Goal: Task Accomplishment & Management: Manage account settings

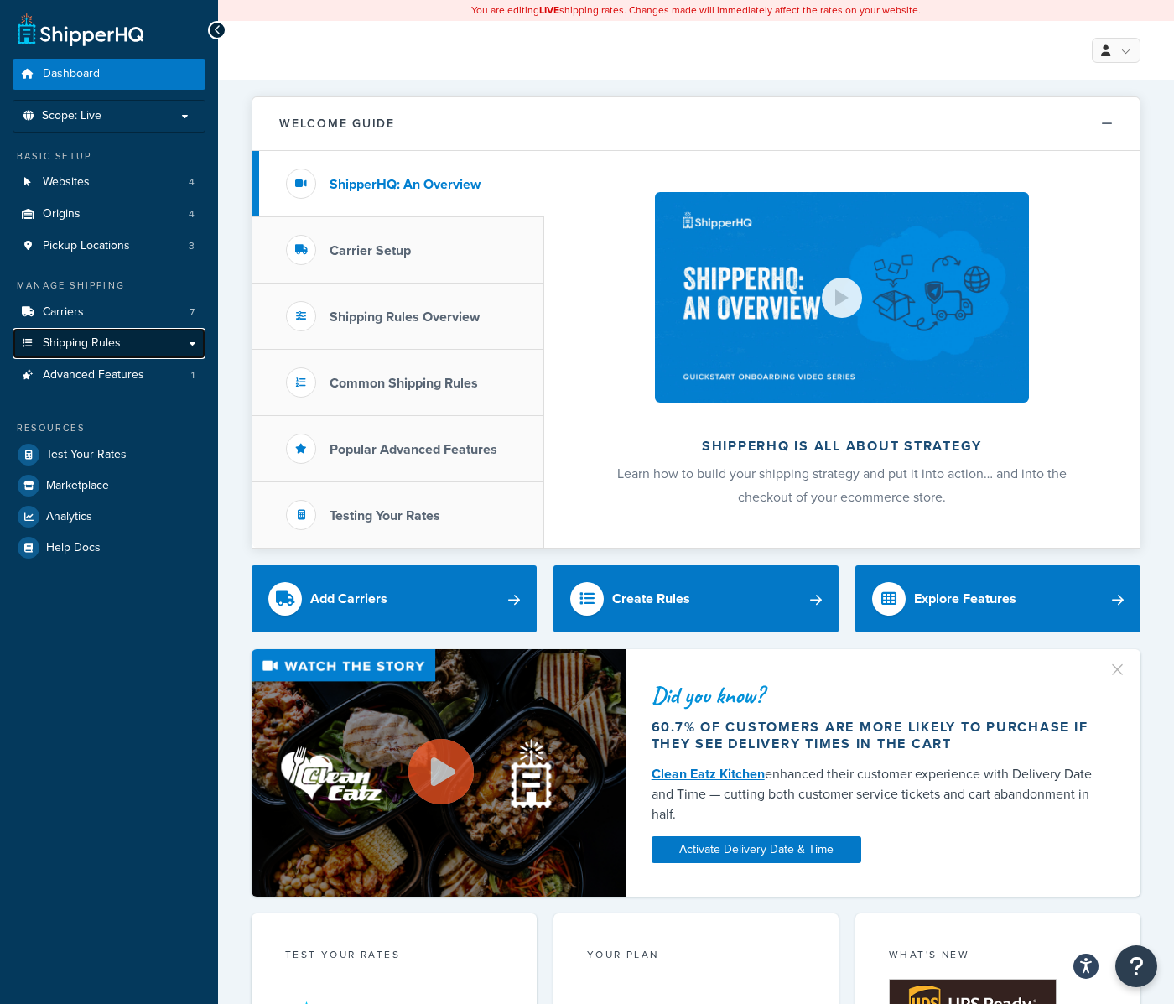
click at [129, 330] on link "Shipping Rules" at bounding box center [109, 343] width 193 height 31
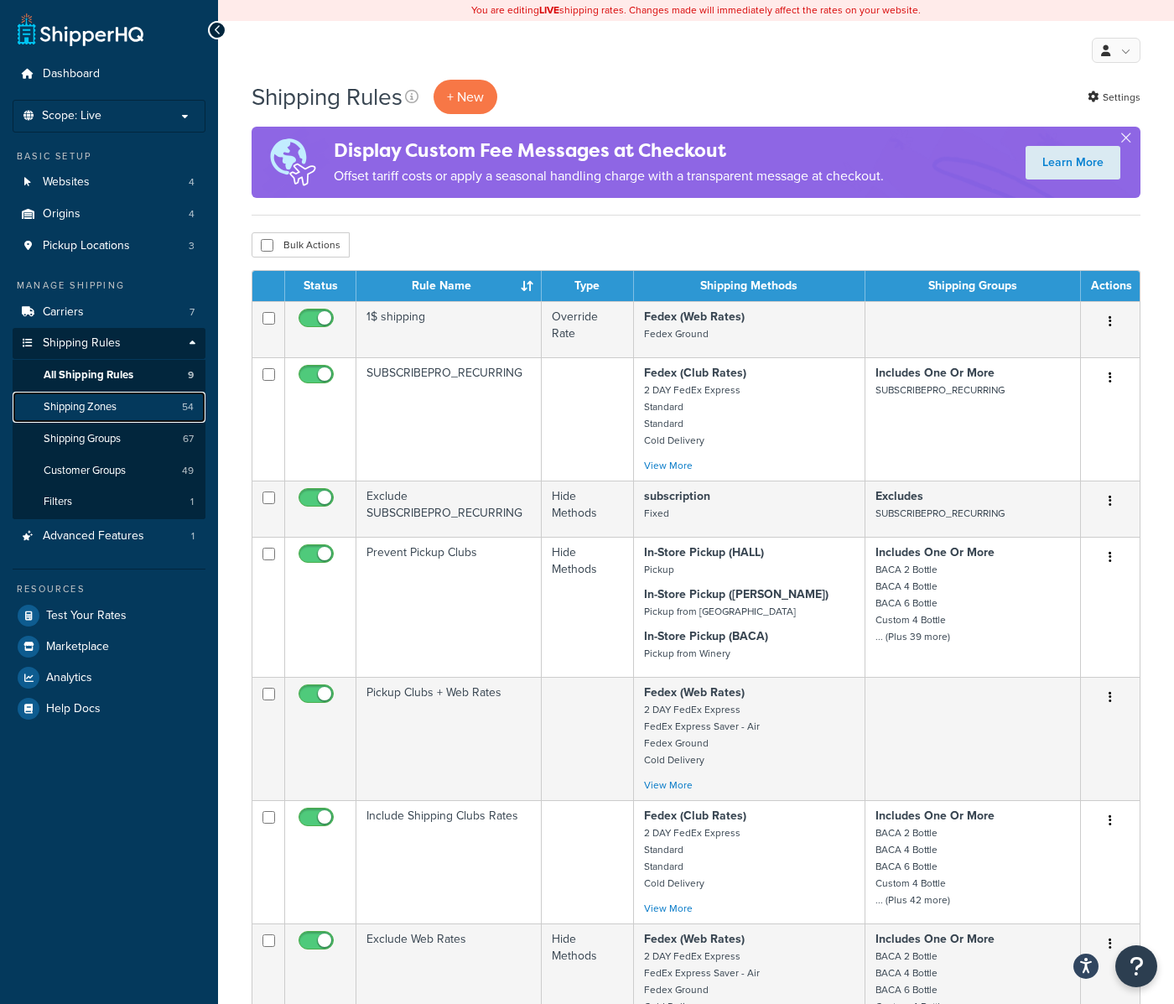
click at [112, 400] on span "Shipping Zones" at bounding box center [80, 407] width 73 height 14
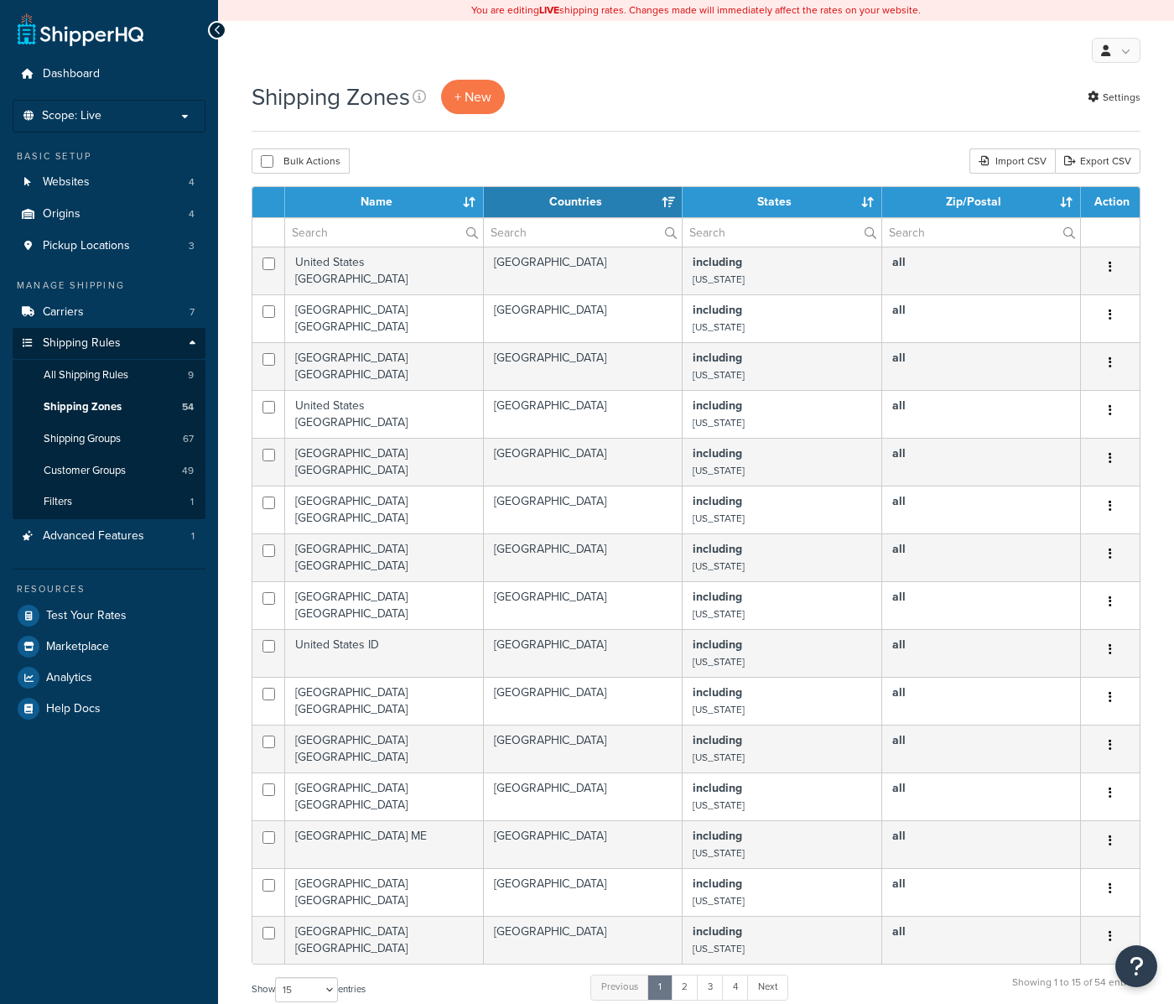
select select "15"
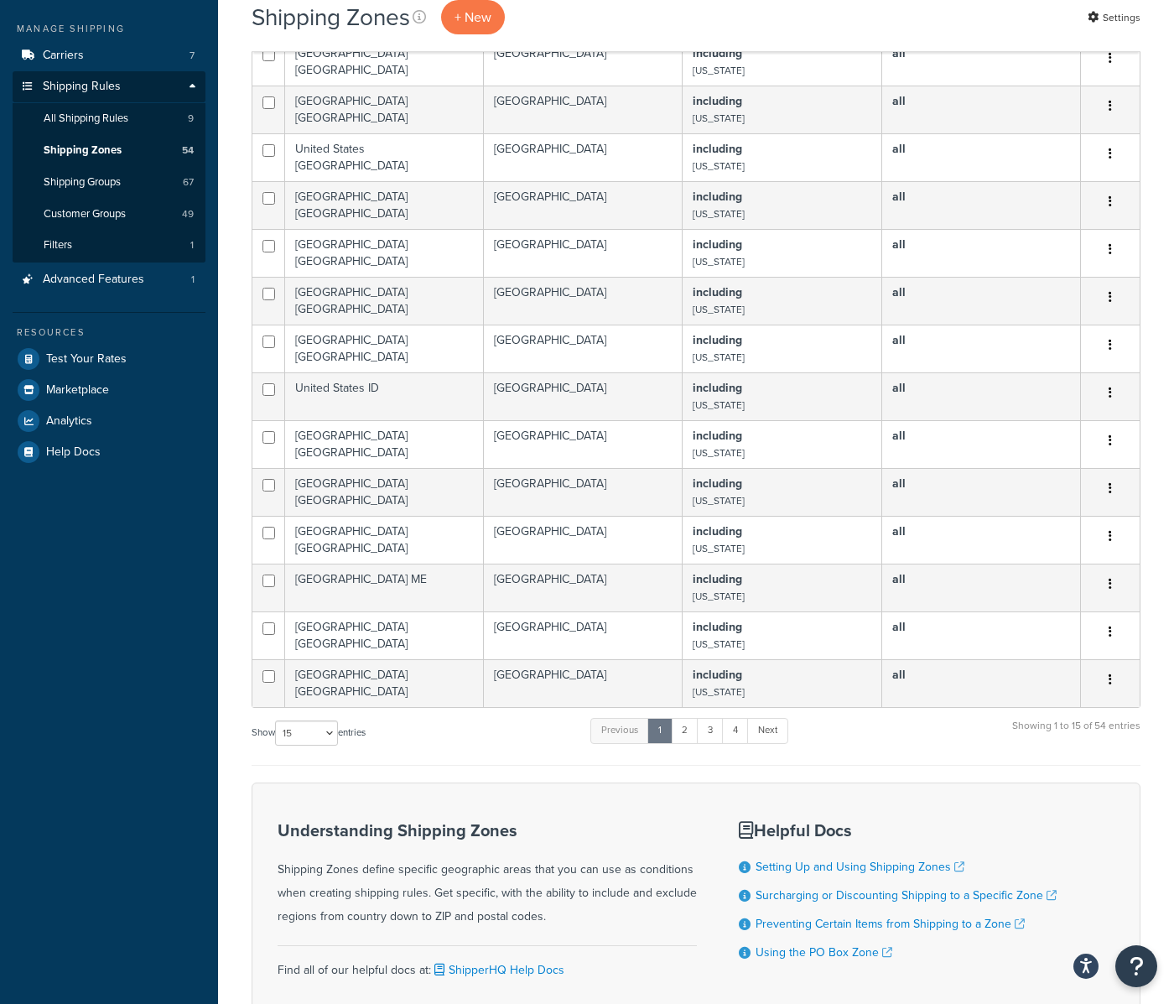
scroll to position [387, 0]
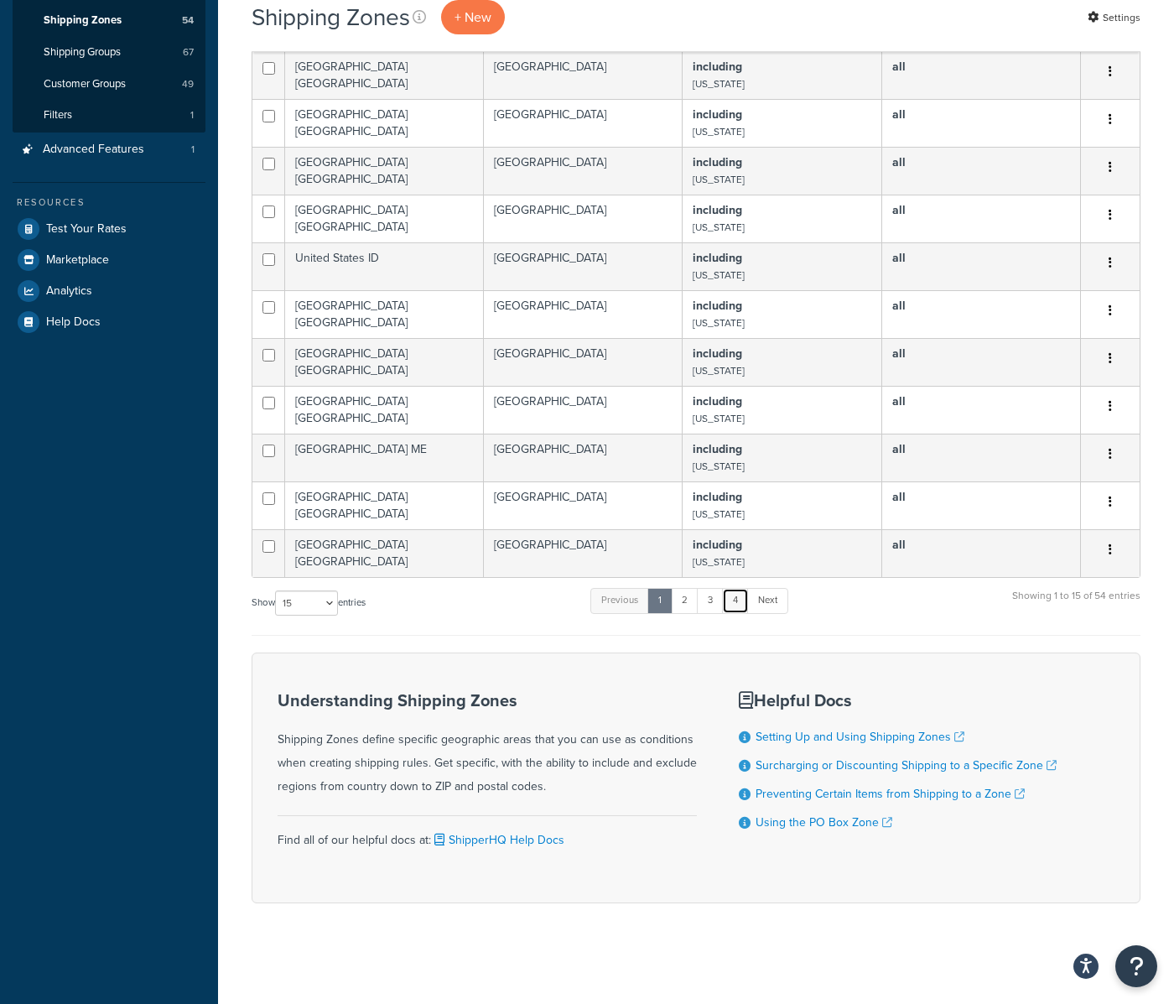
click at [749, 600] on link "4" at bounding box center [735, 600] width 27 height 25
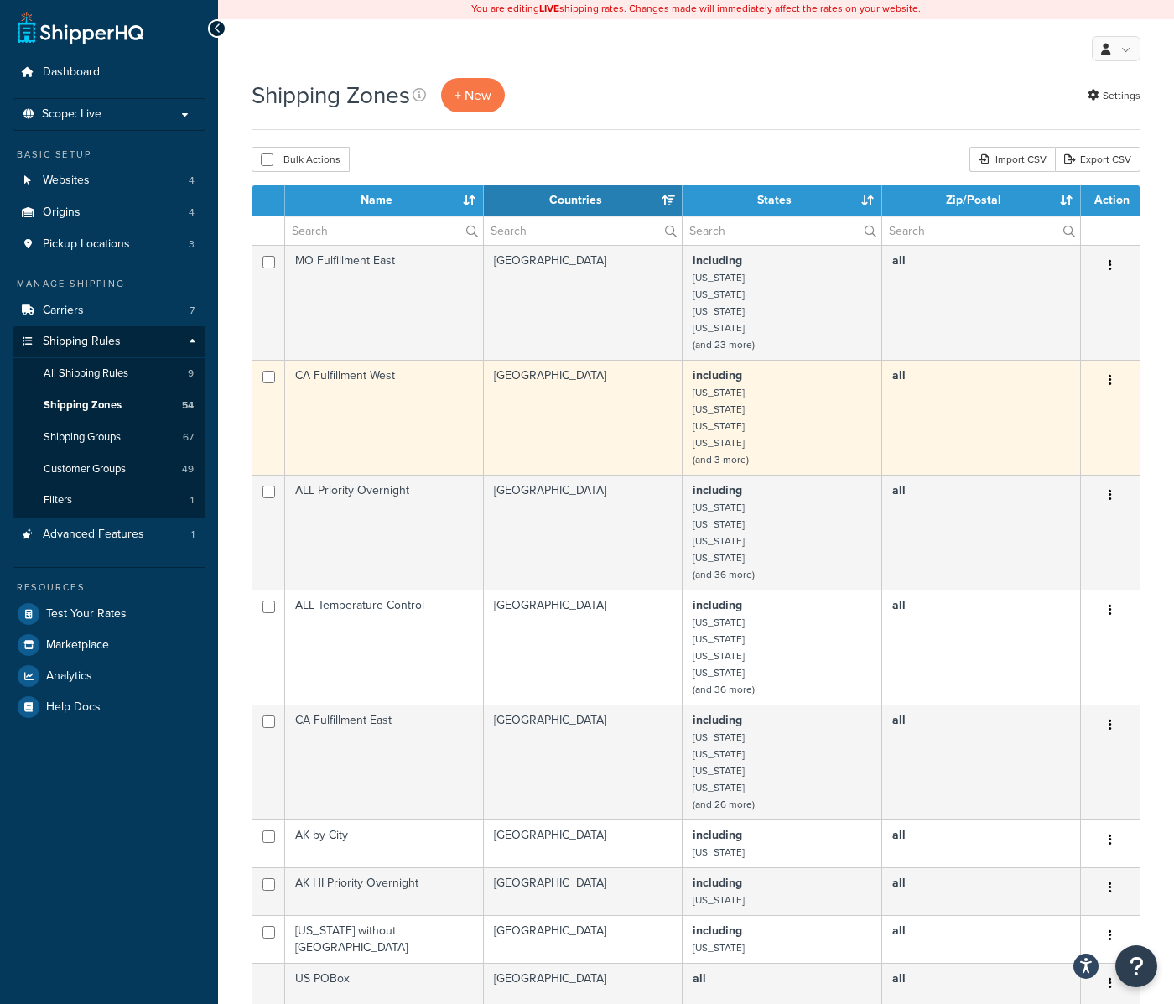
scroll to position [0, 0]
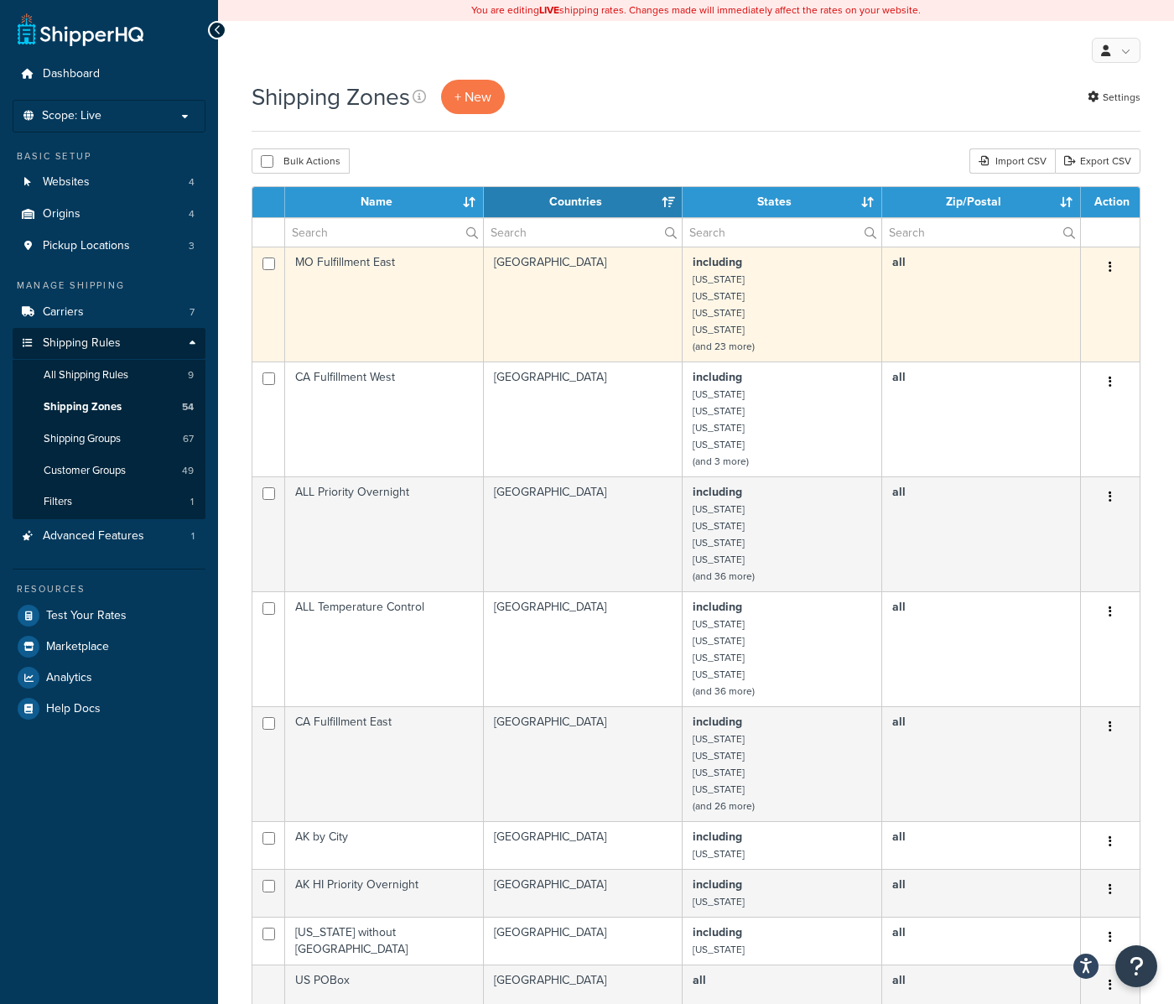
click at [766, 302] on td "including Connecticut Georgia Illinois Indiana (and 23 more)" at bounding box center [782, 304] width 199 height 115
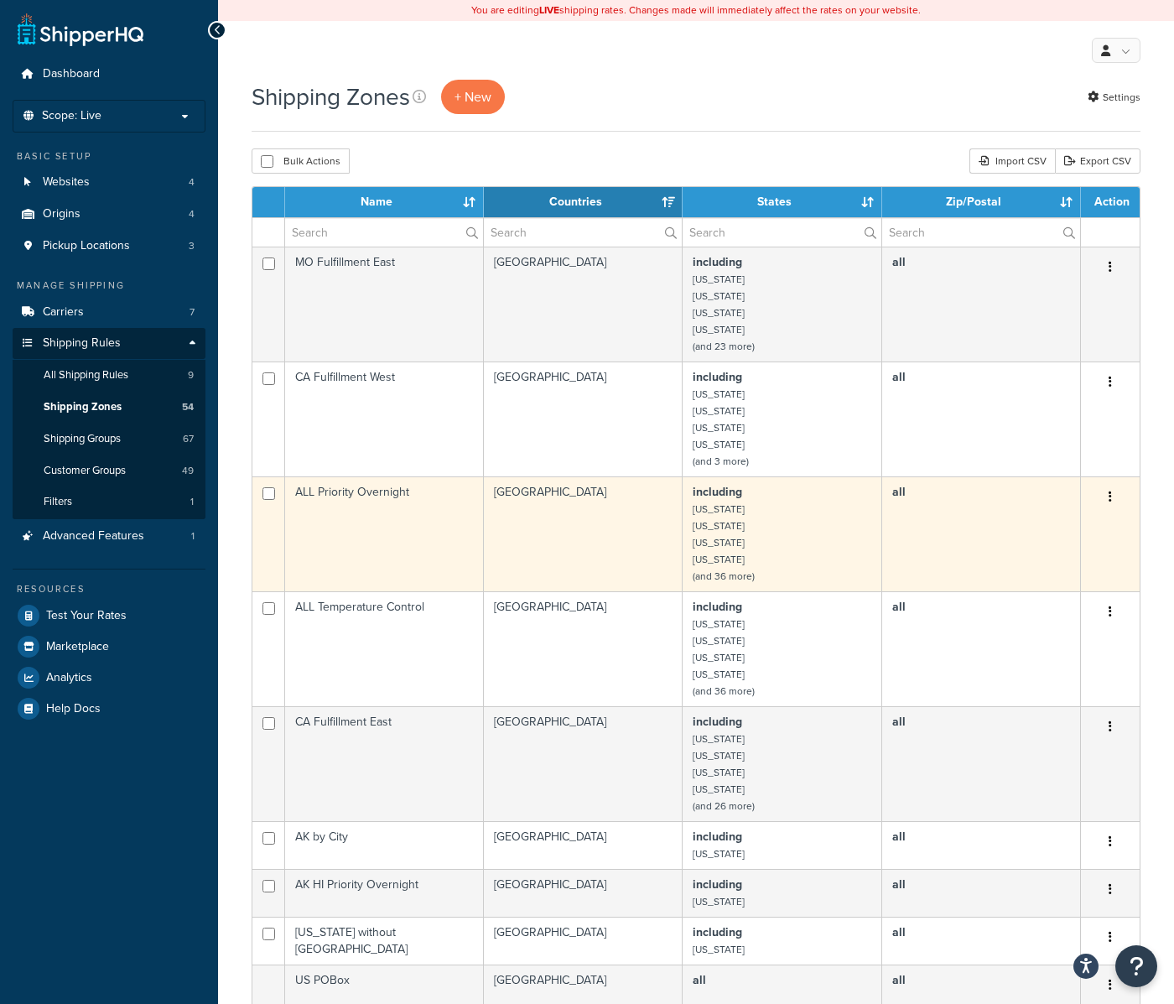
click at [613, 559] on td "[GEOGRAPHIC_DATA]" at bounding box center [583, 533] width 199 height 115
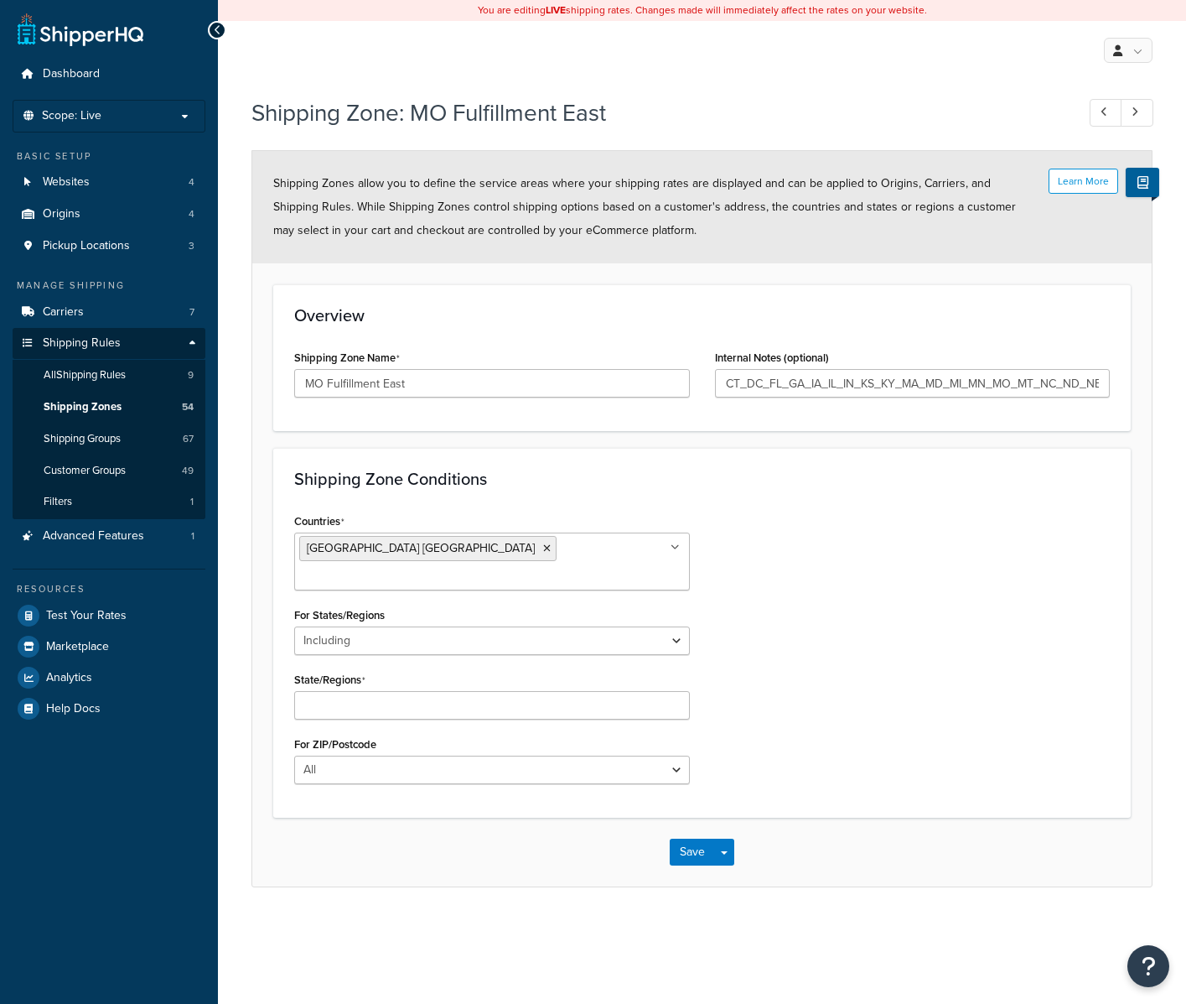
select select "including"
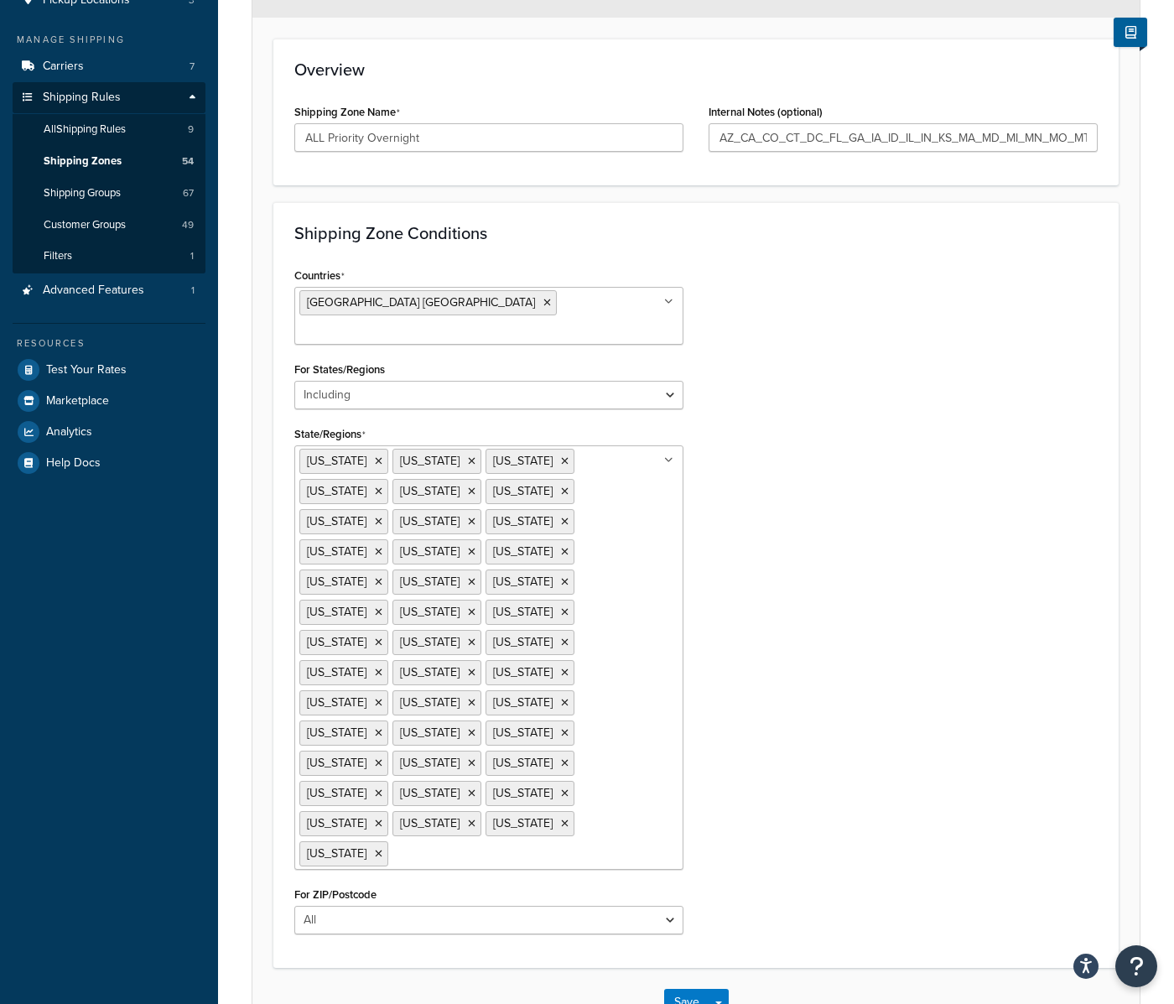
scroll to position [247, 0]
click at [413, 843] on input "State/Regions" at bounding box center [466, 852] width 148 height 18
click at [695, 988] on button "Save" at bounding box center [686, 1001] width 45 height 27
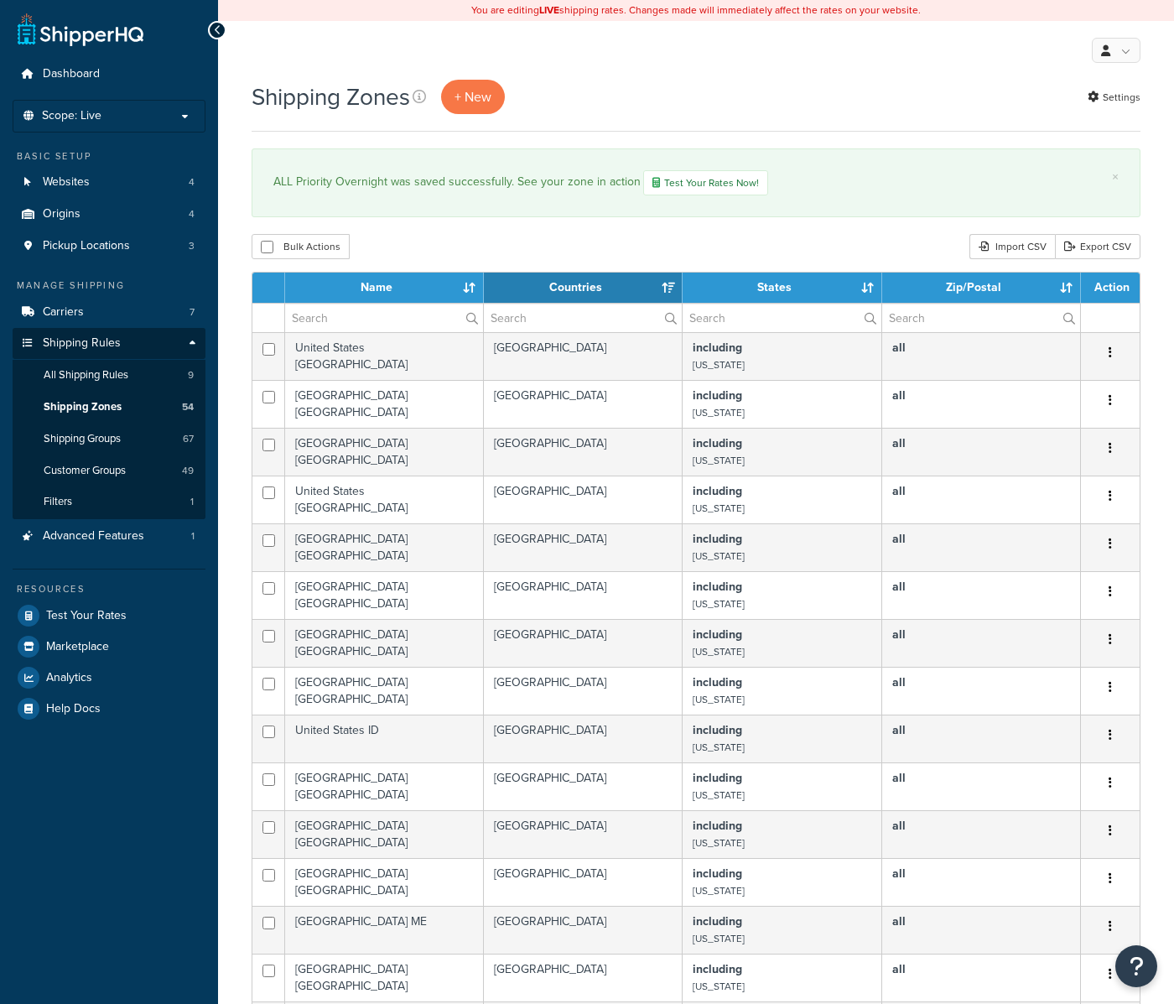
select select "15"
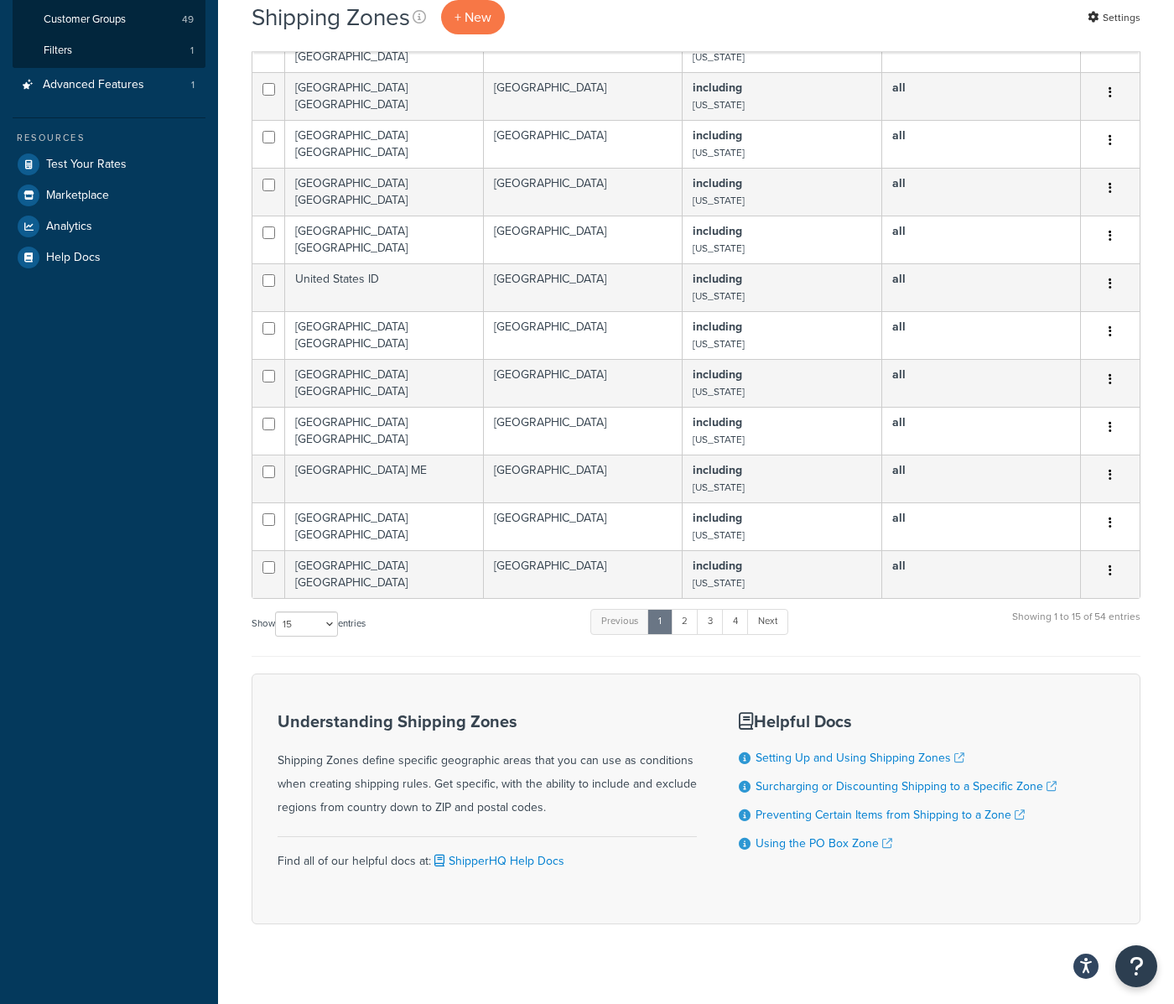
scroll to position [473, 0]
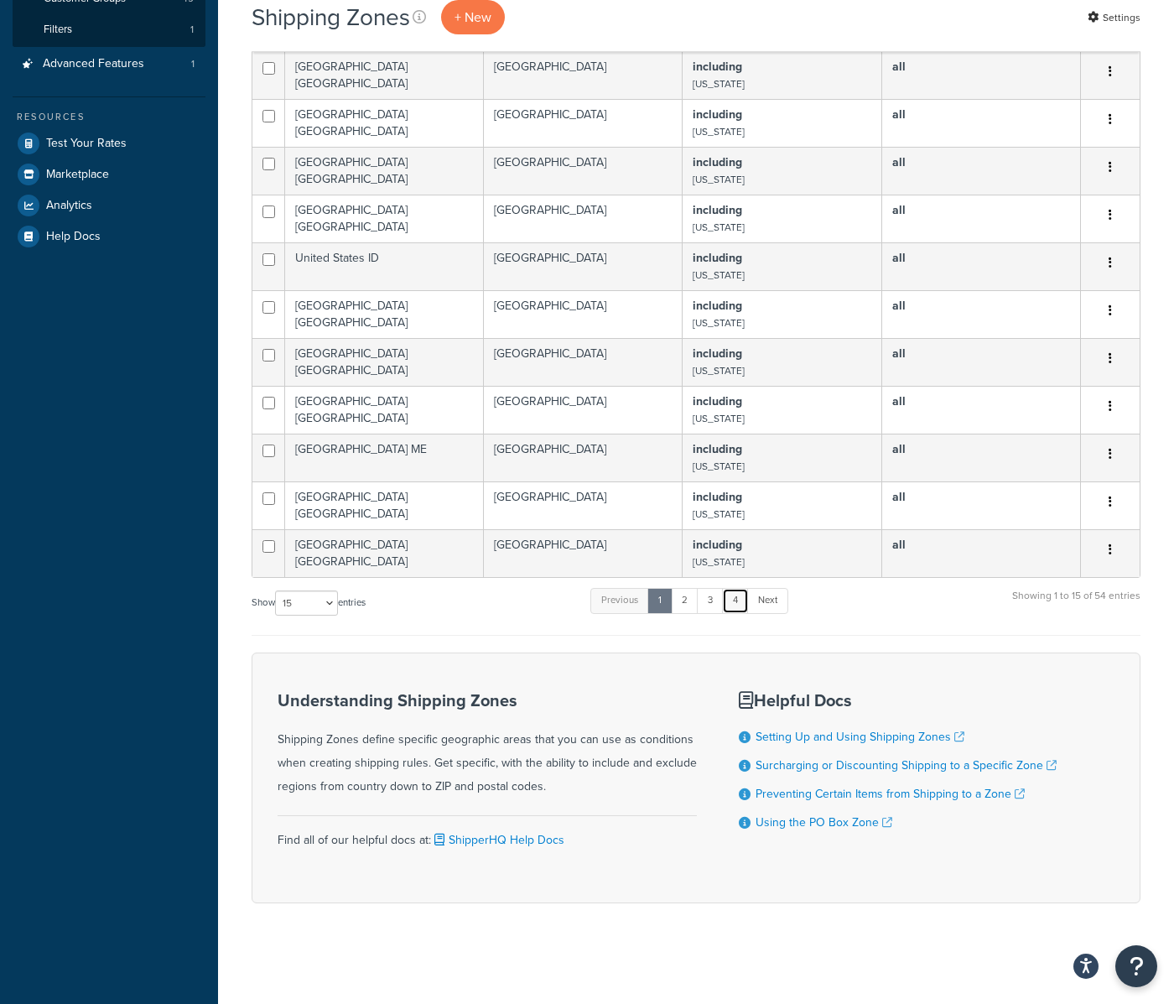
click at [737, 609] on link "4" at bounding box center [735, 600] width 27 height 25
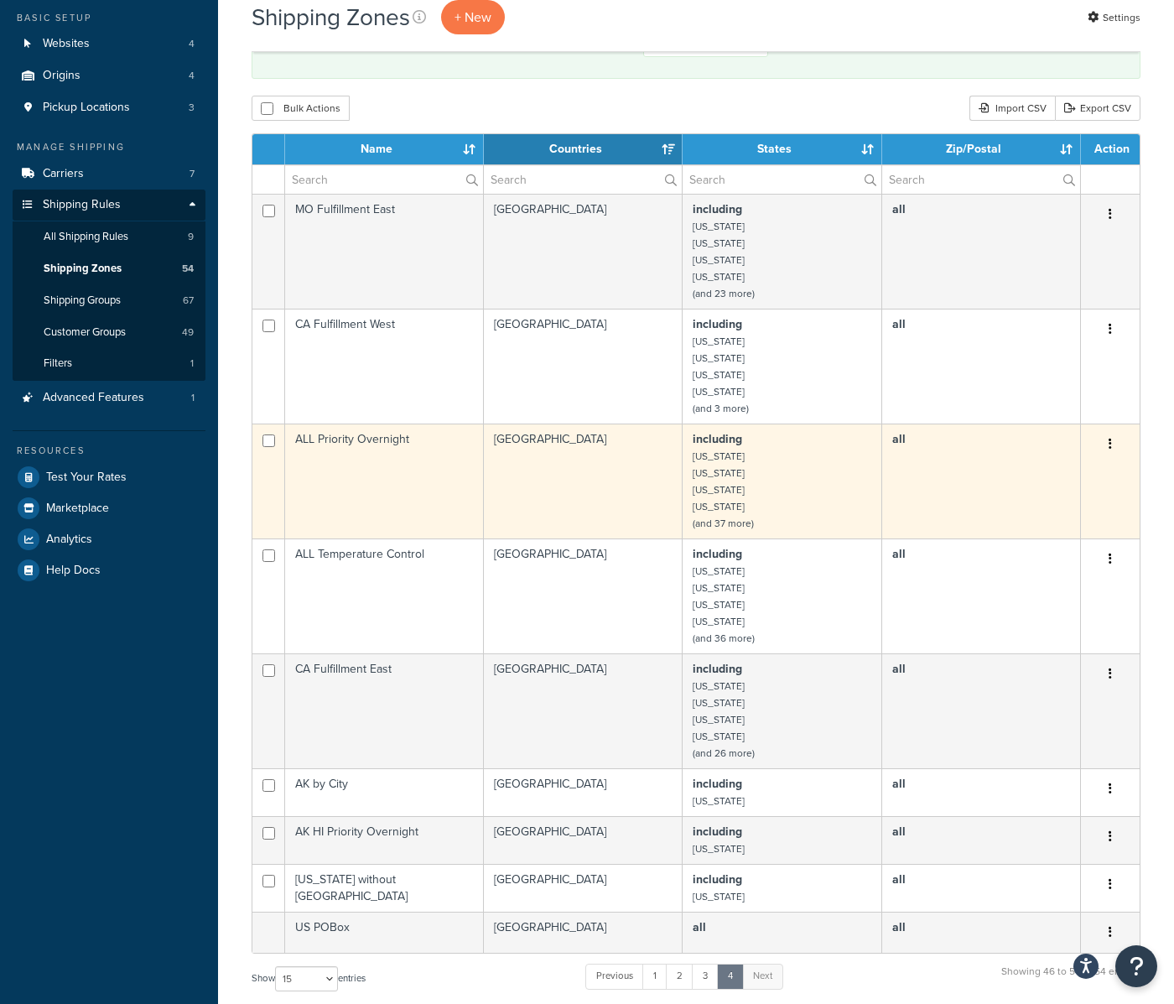
scroll to position [168, 0]
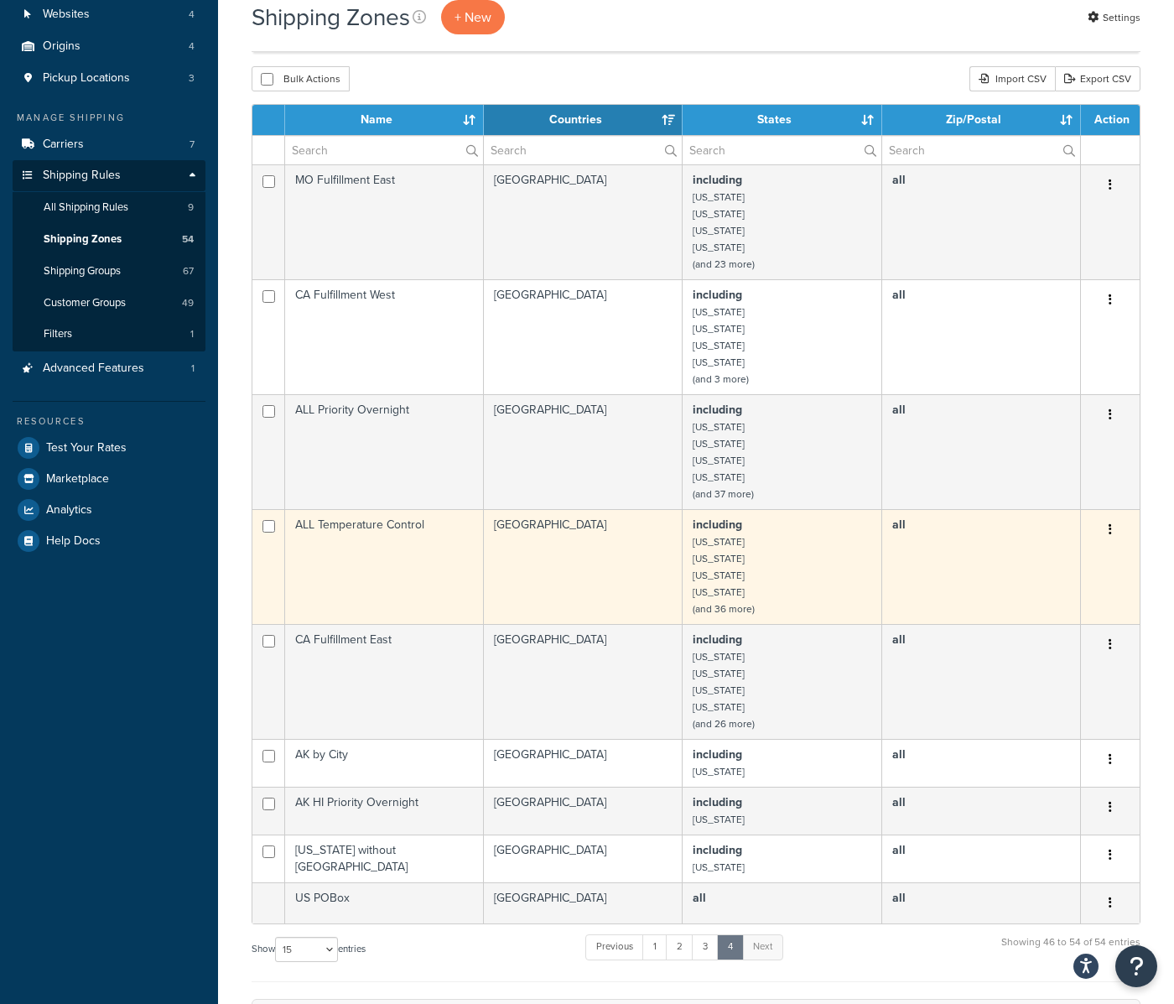
click at [758, 551] on td "including [US_STATE] [US_STATE] [US_STATE] [US_STATE] (and 36 more)" at bounding box center [782, 566] width 199 height 115
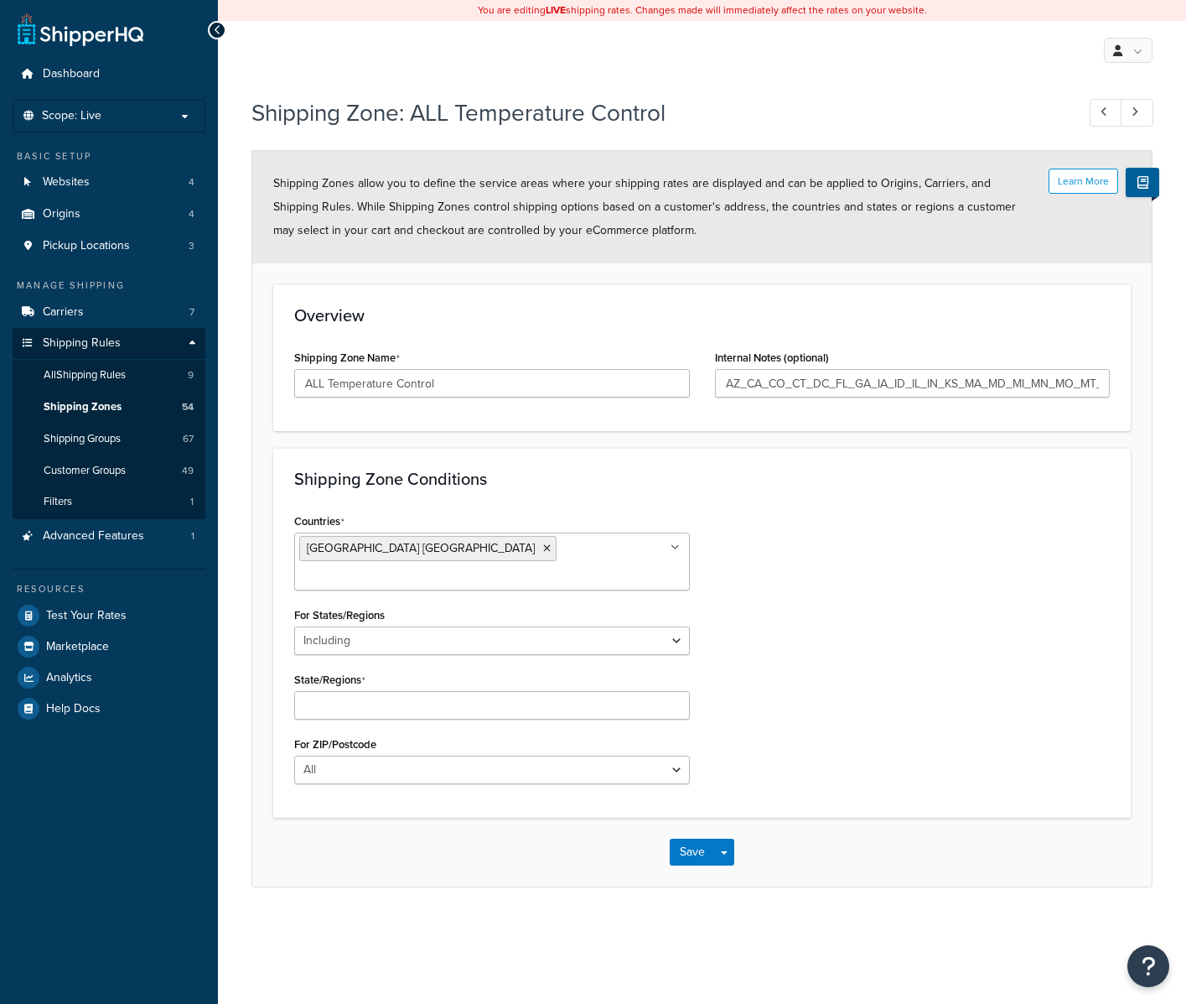
select select "including"
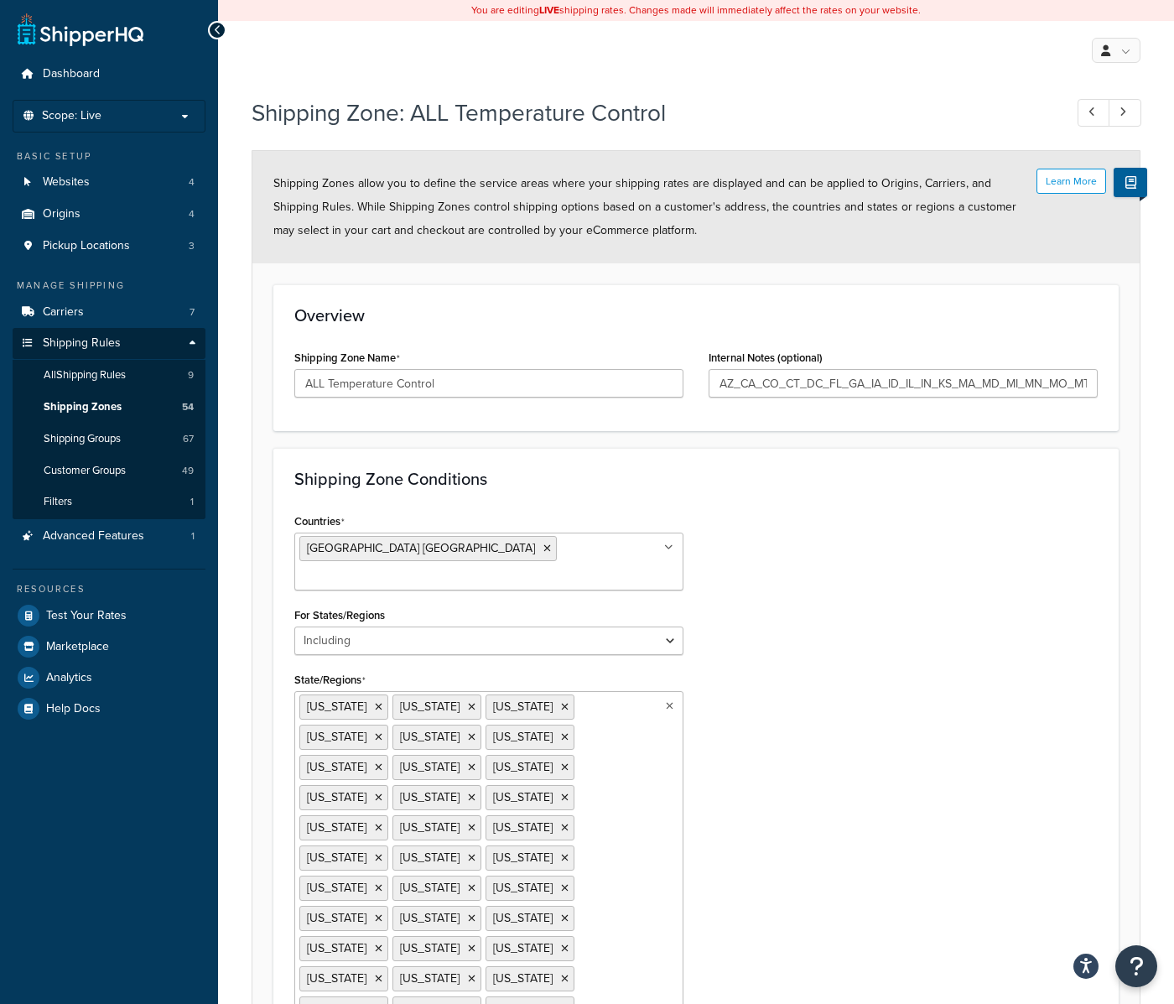
click at [506, 831] on ul "Arizona California Colorado Connecticut District of Columbia Florida Georgia Id…" at bounding box center [488, 903] width 389 height 424
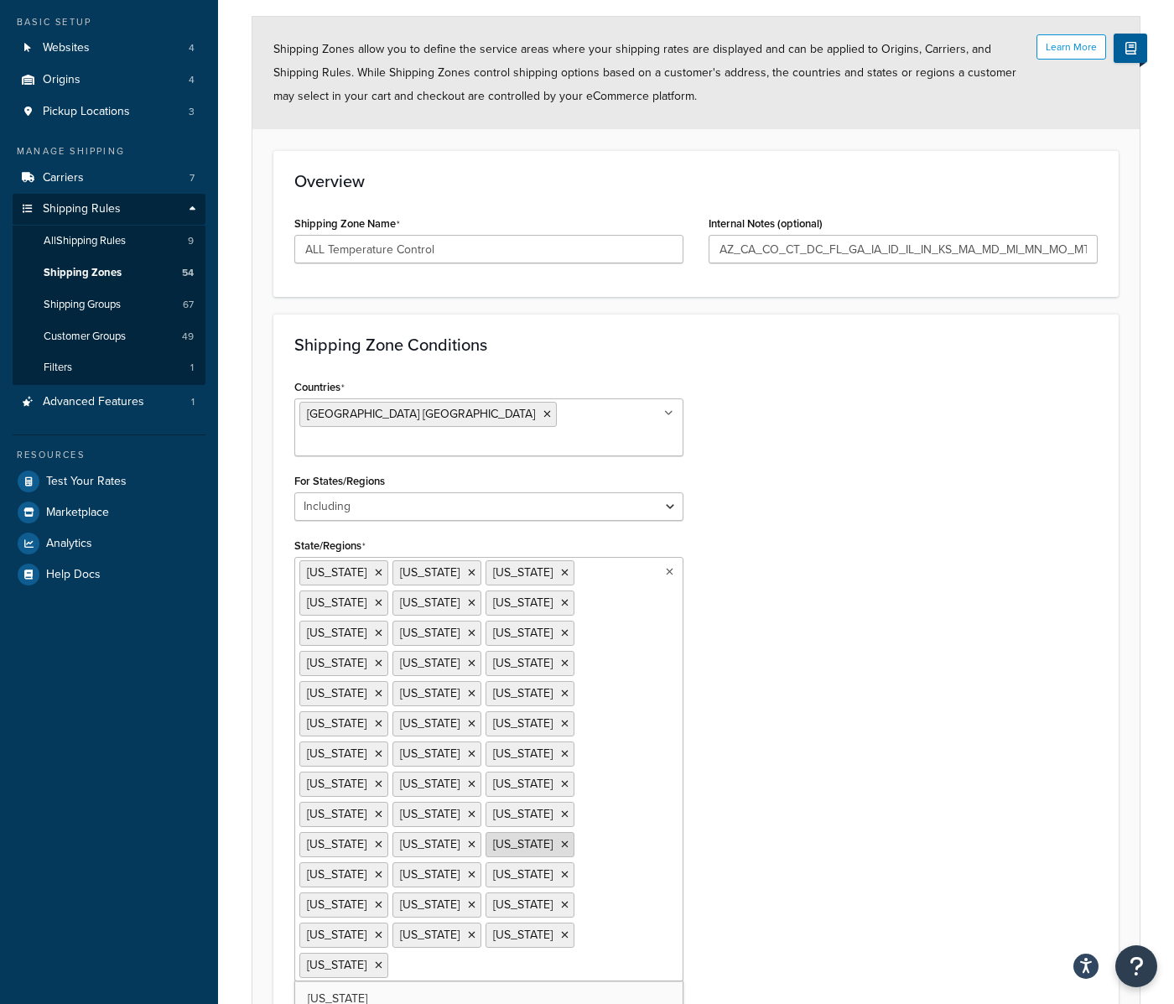
scroll to position [247, 0]
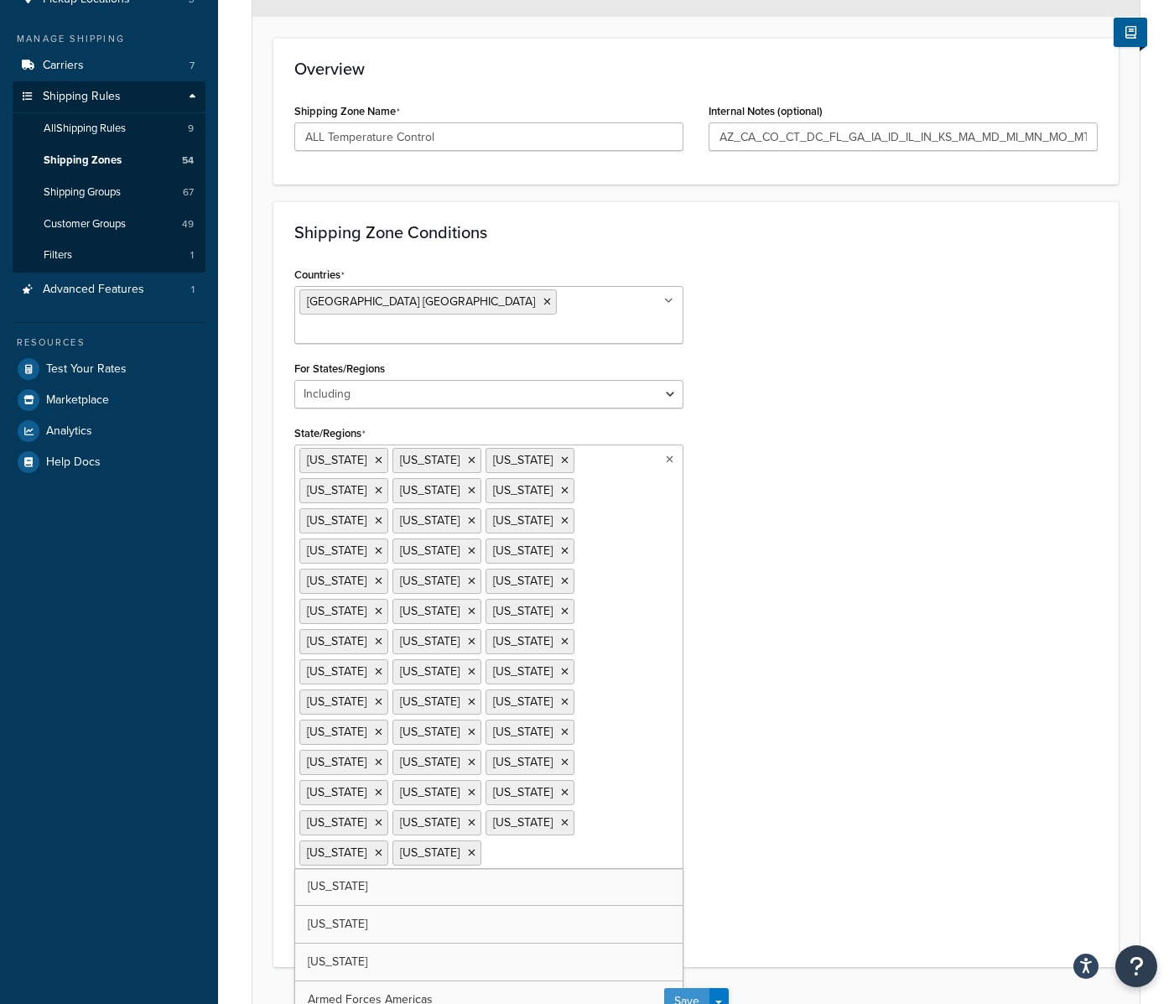
click at [688, 967] on div "Save Save Dropdown Save and Edit Save and Duplicate Save and Create New" at bounding box center [695, 1001] width 887 height 69
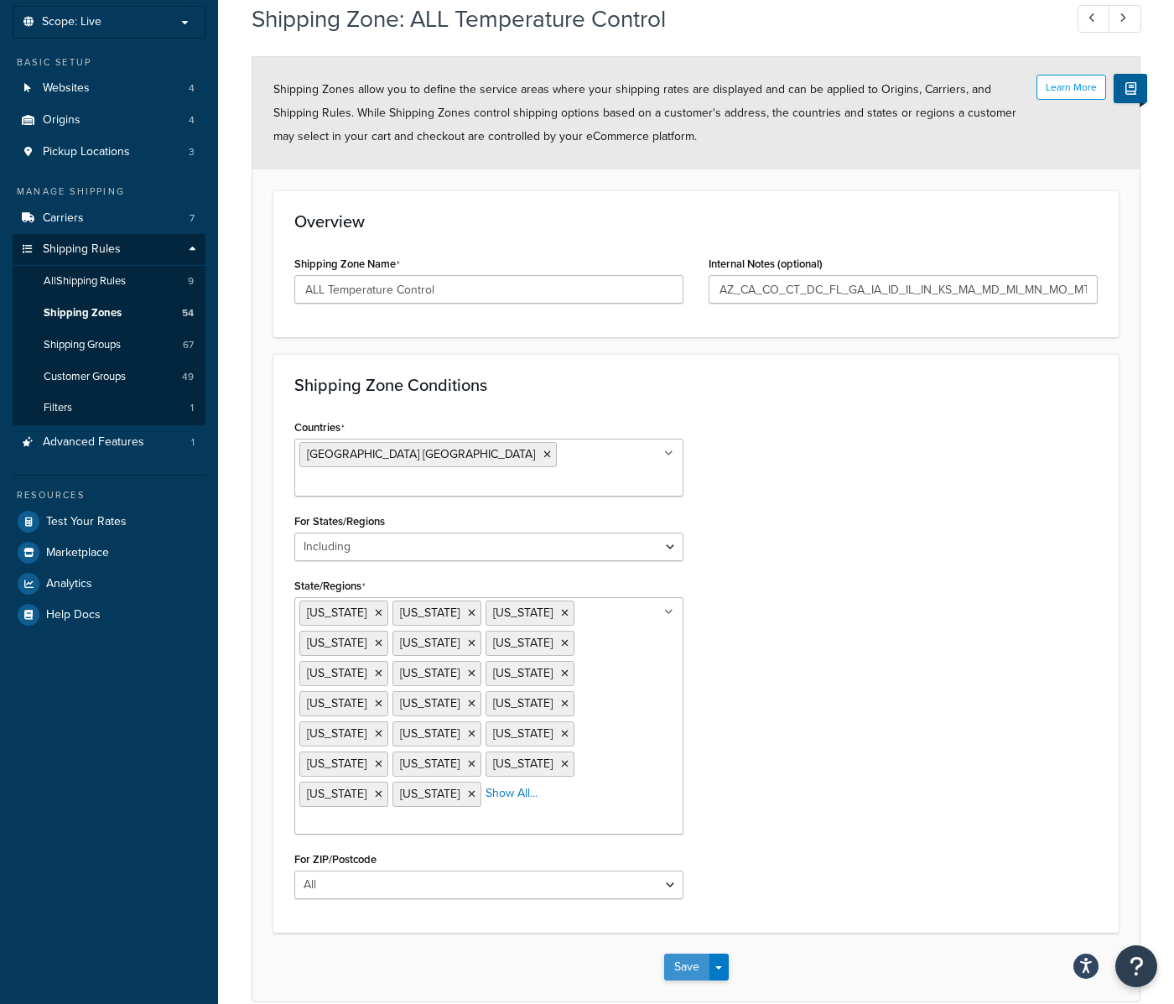
click at [682, 953] on button "Save" at bounding box center [686, 966] width 45 height 27
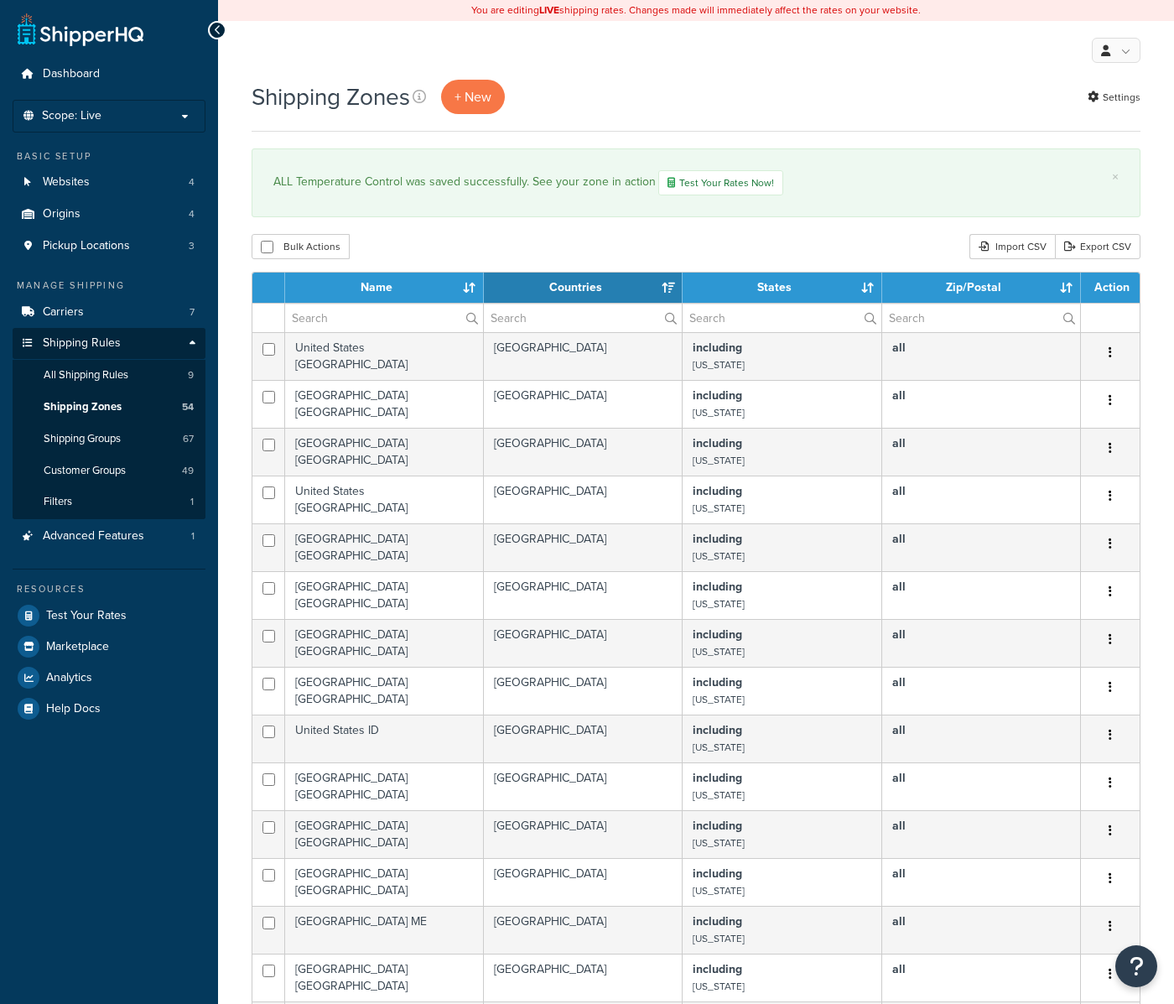
select select "15"
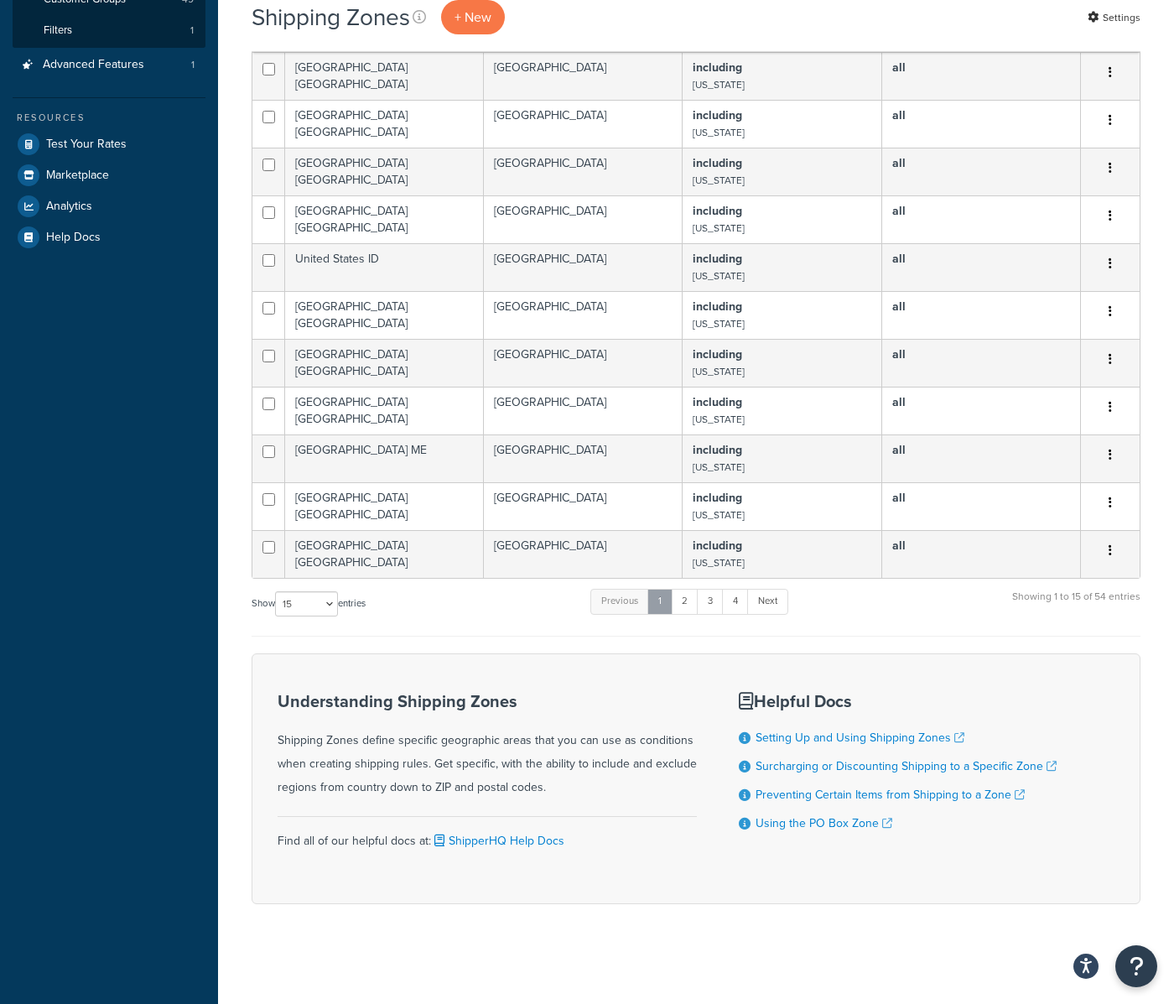
scroll to position [473, 0]
click at [739, 606] on link "4" at bounding box center [735, 600] width 27 height 25
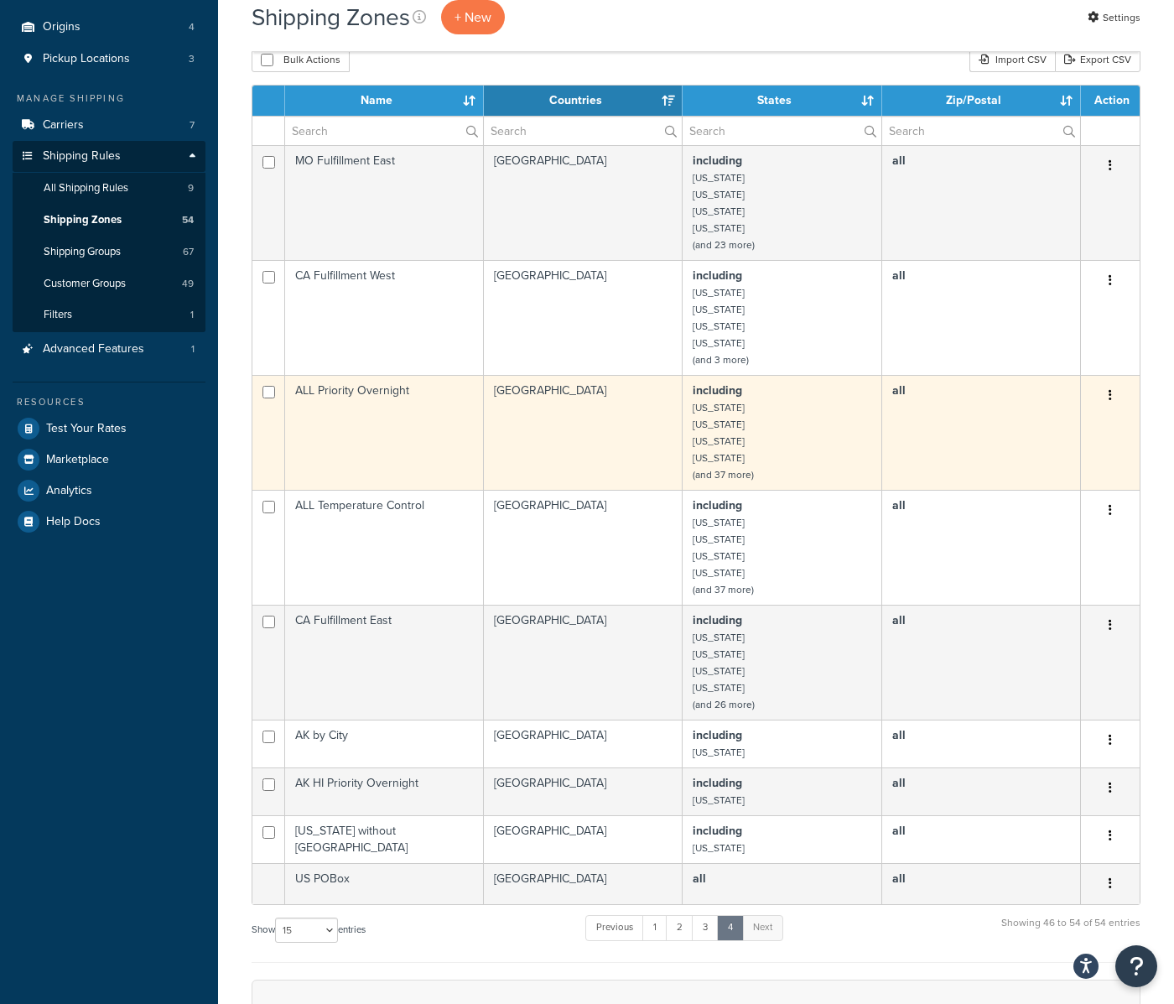
scroll to position [221, 0]
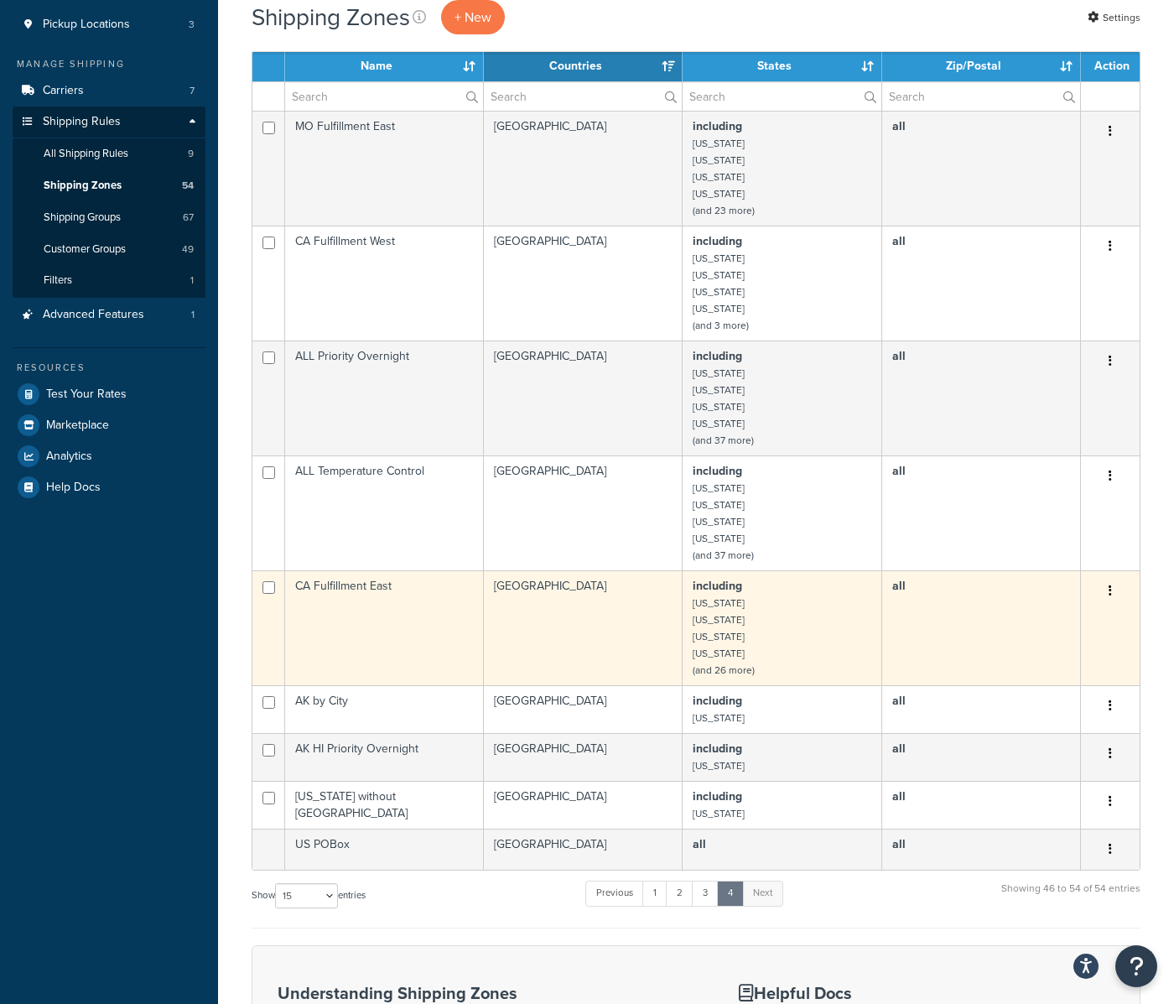
click at [795, 634] on td "including Connecticut Florida Georgia Illinois (and 26 more)" at bounding box center [782, 627] width 199 height 115
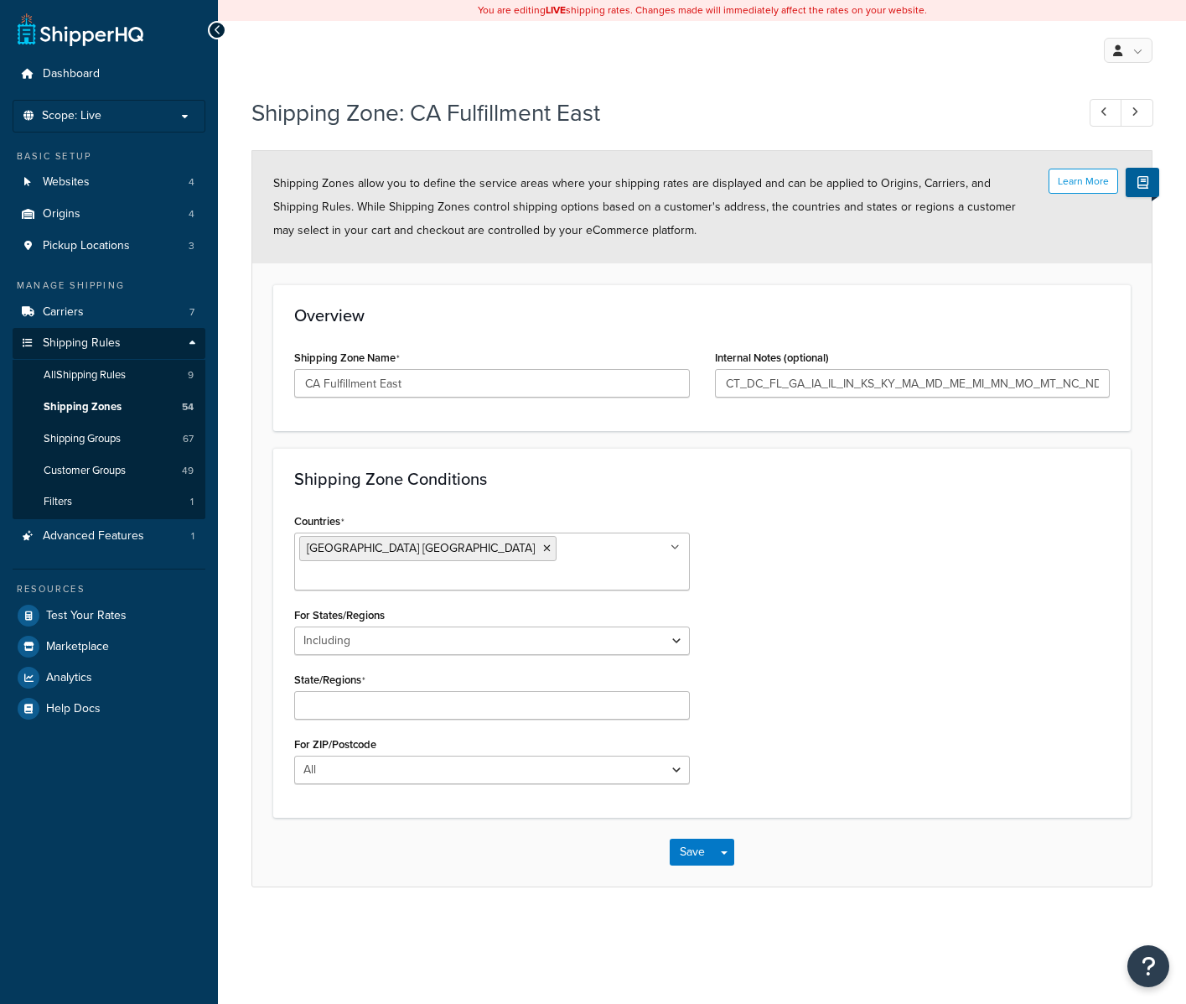
select select "including"
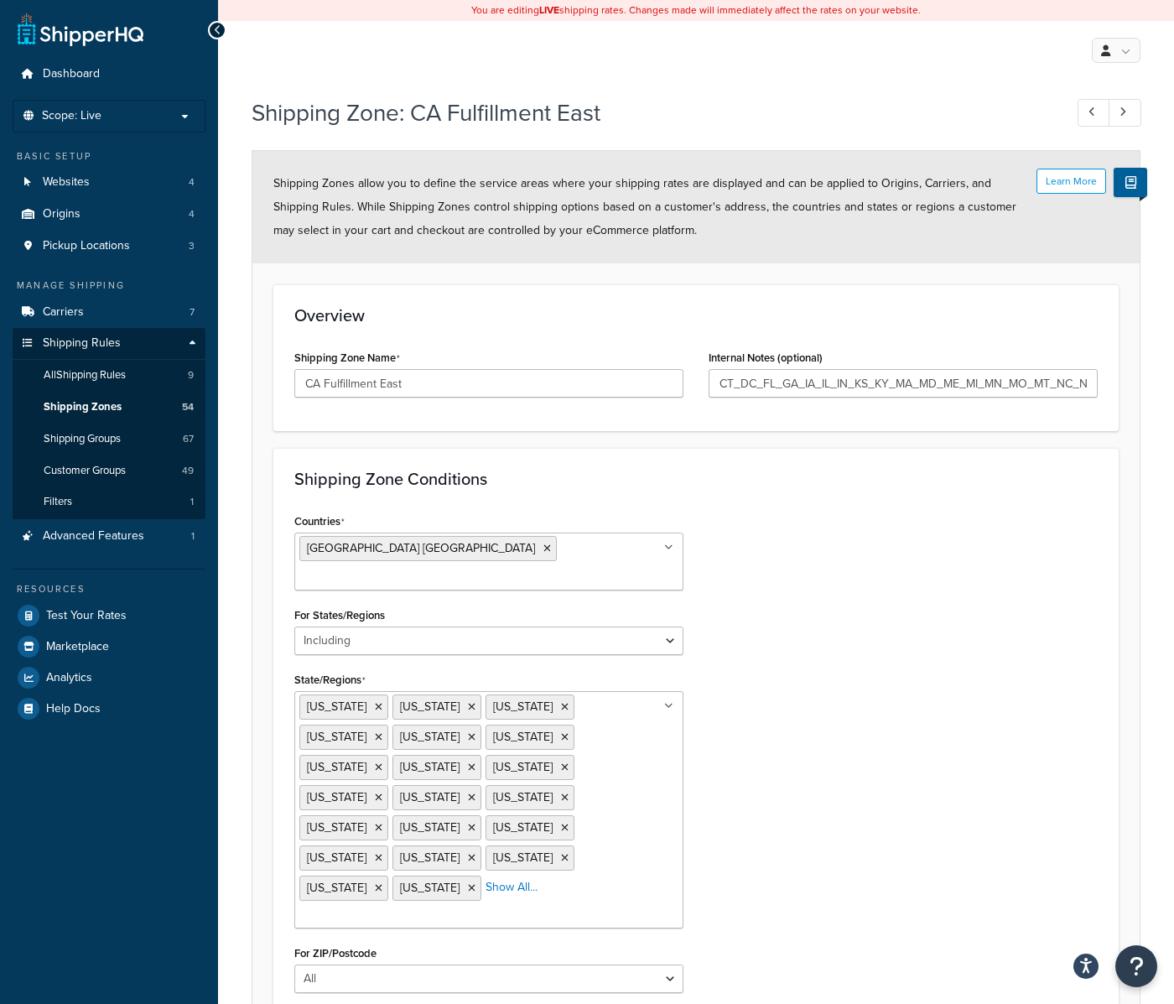
click at [511, 840] on ul "Connecticut District of Columbia Florida Georgia Illinois Indiana Iowa Kansas K…" at bounding box center [488, 809] width 389 height 237
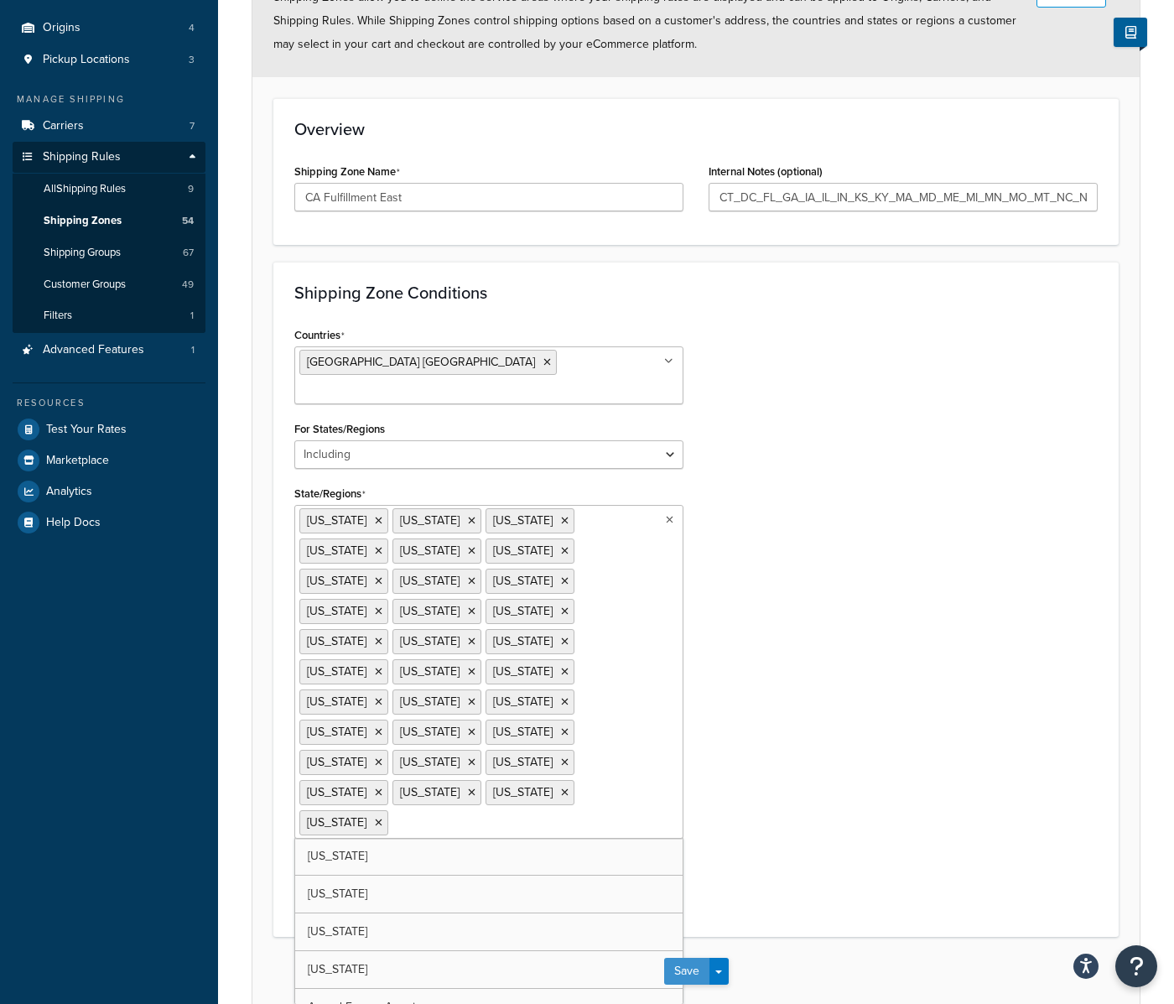
scroll to position [96, 0]
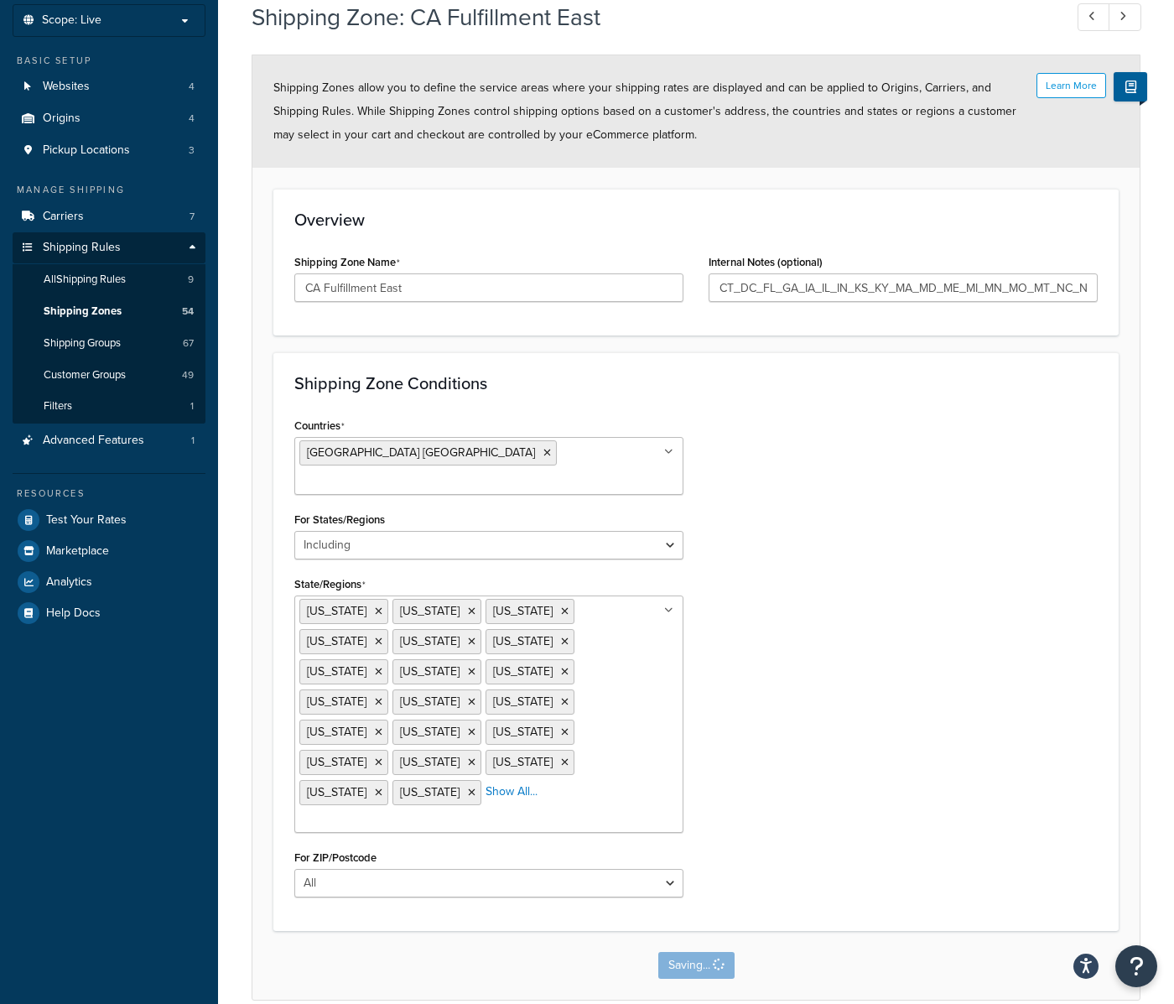
scroll to position [0, 0]
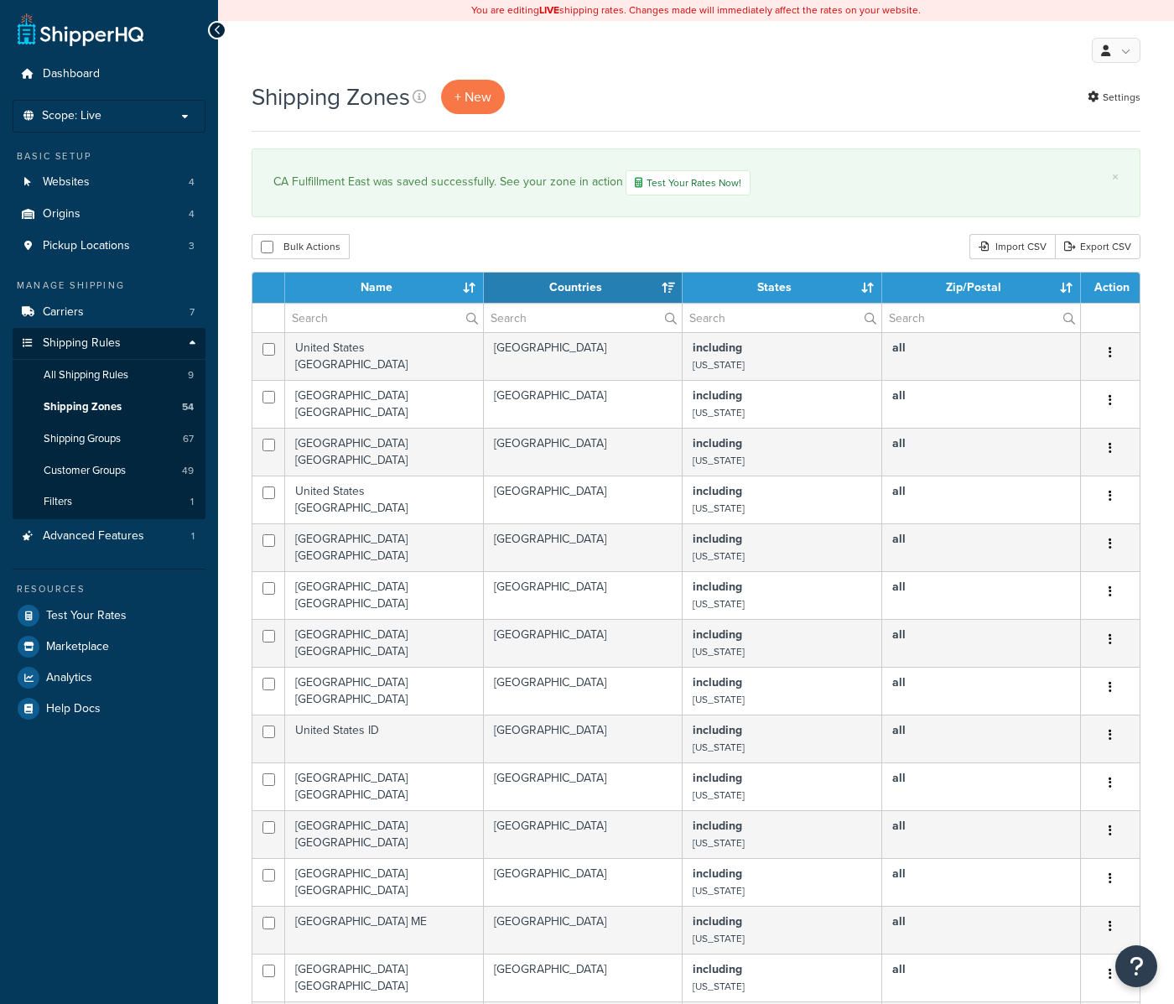
select select "15"
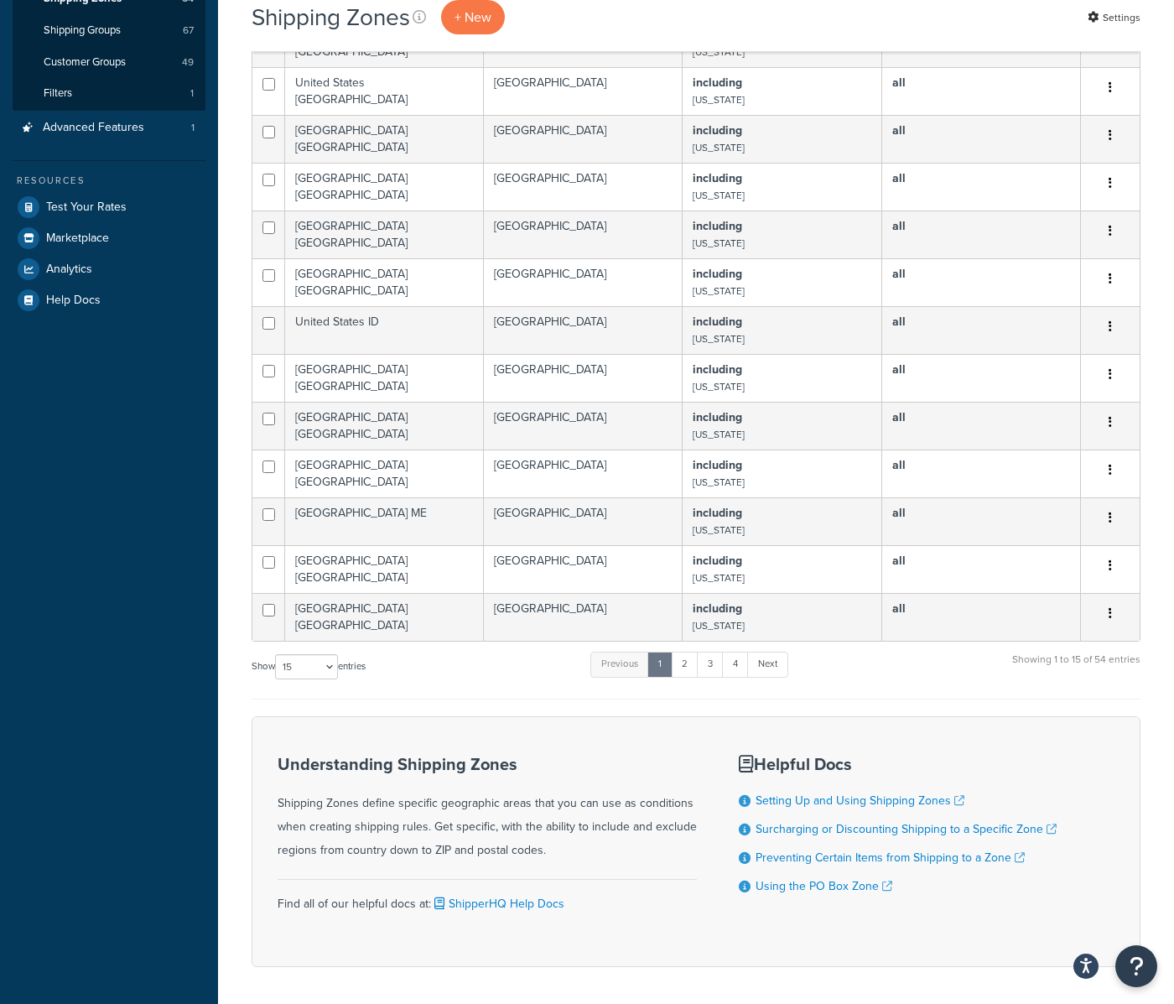
scroll to position [473, 0]
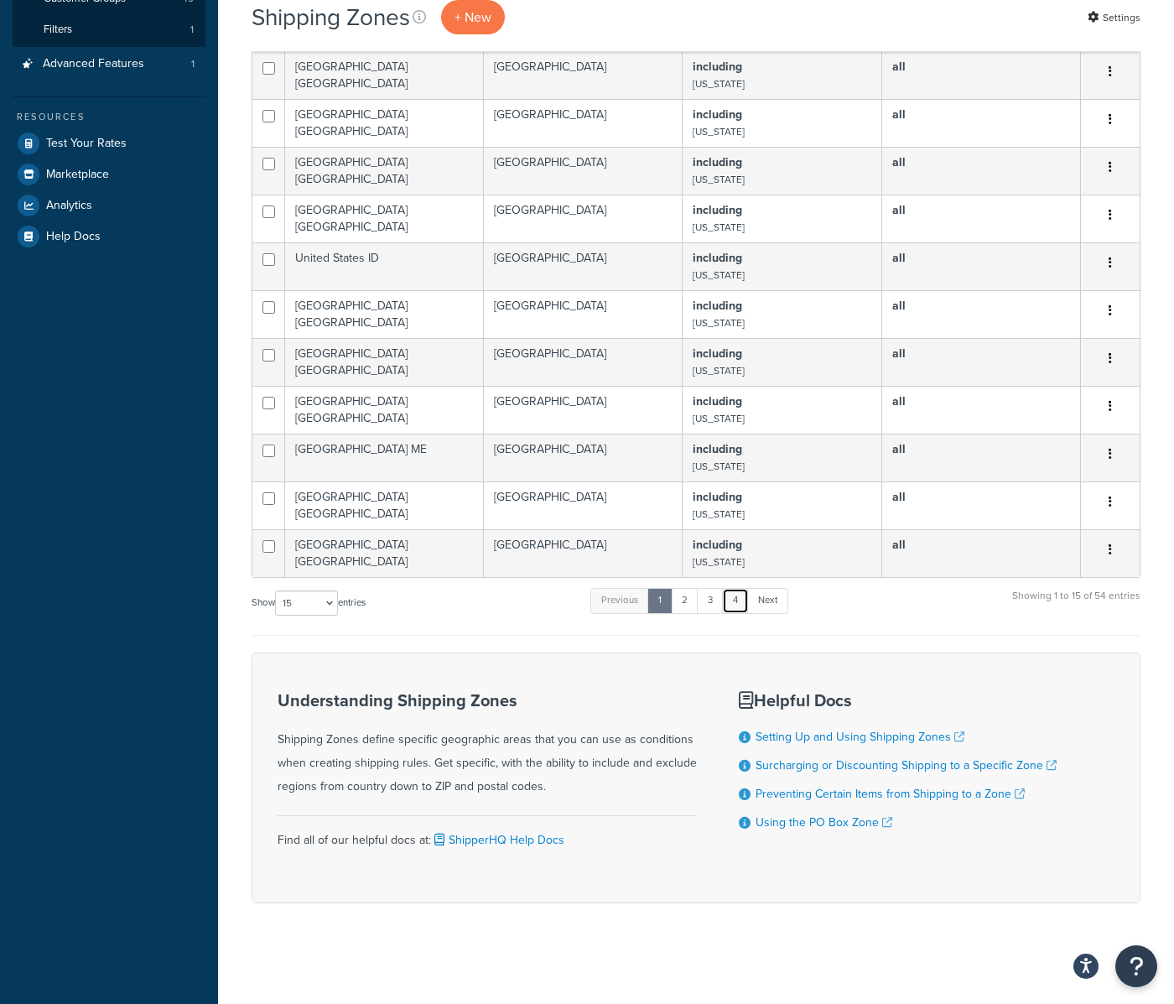
click at [742, 605] on link "4" at bounding box center [735, 600] width 27 height 25
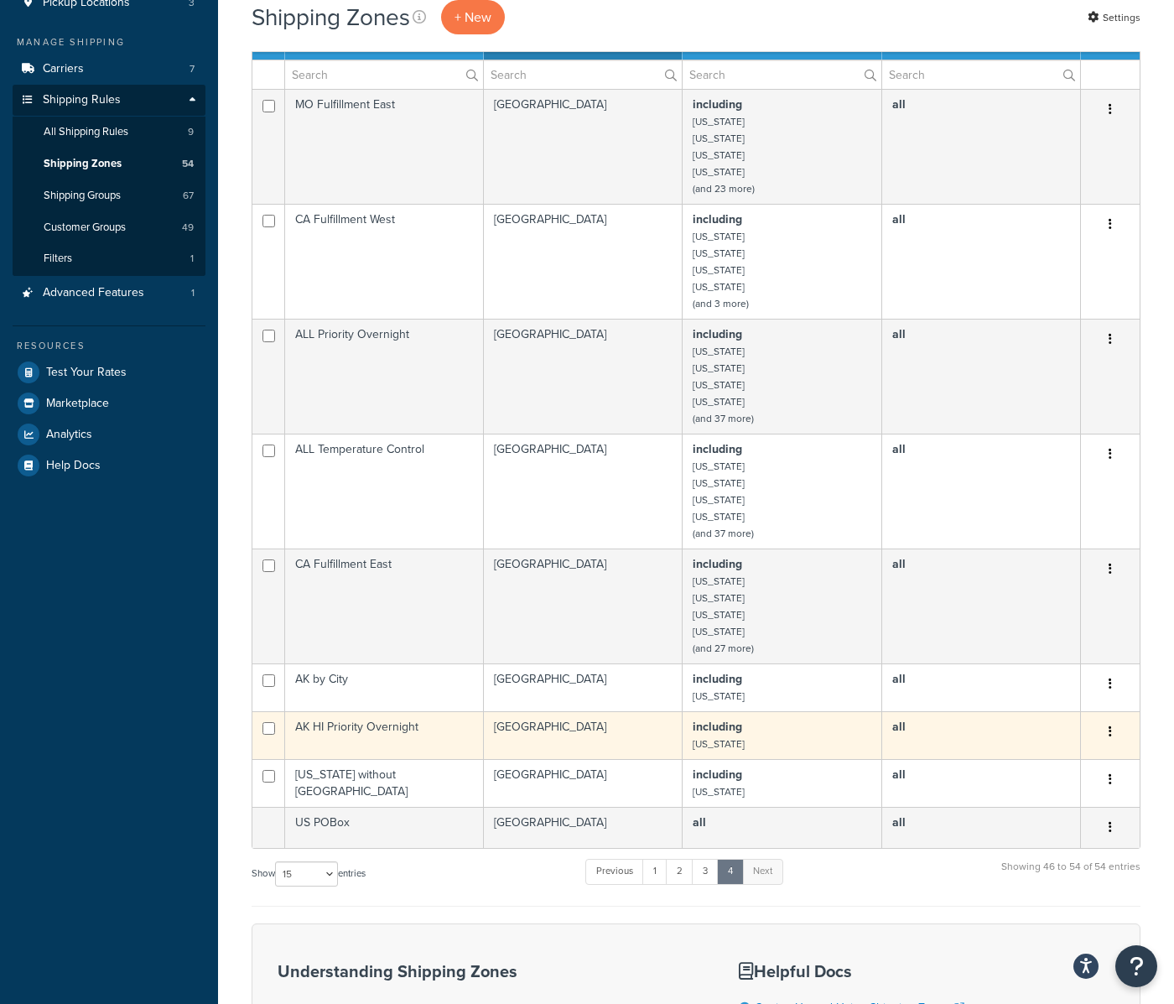
scroll to position [221, 0]
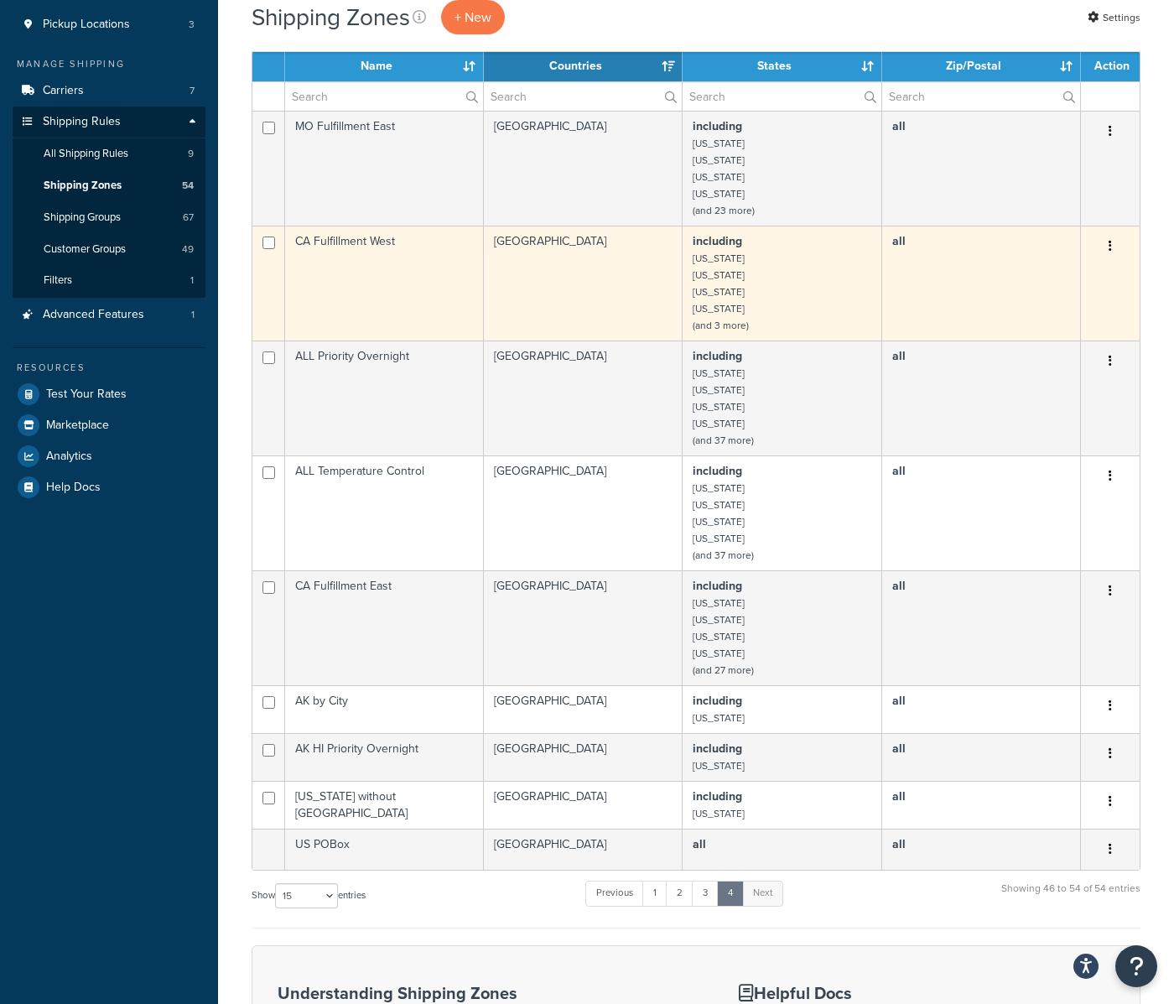
click at [799, 288] on td "including [US_STATE] [US_STATE] [US_STATE] [US_STATE] (and 3 more)" at bounding box center [782, 283] width 199 height 115
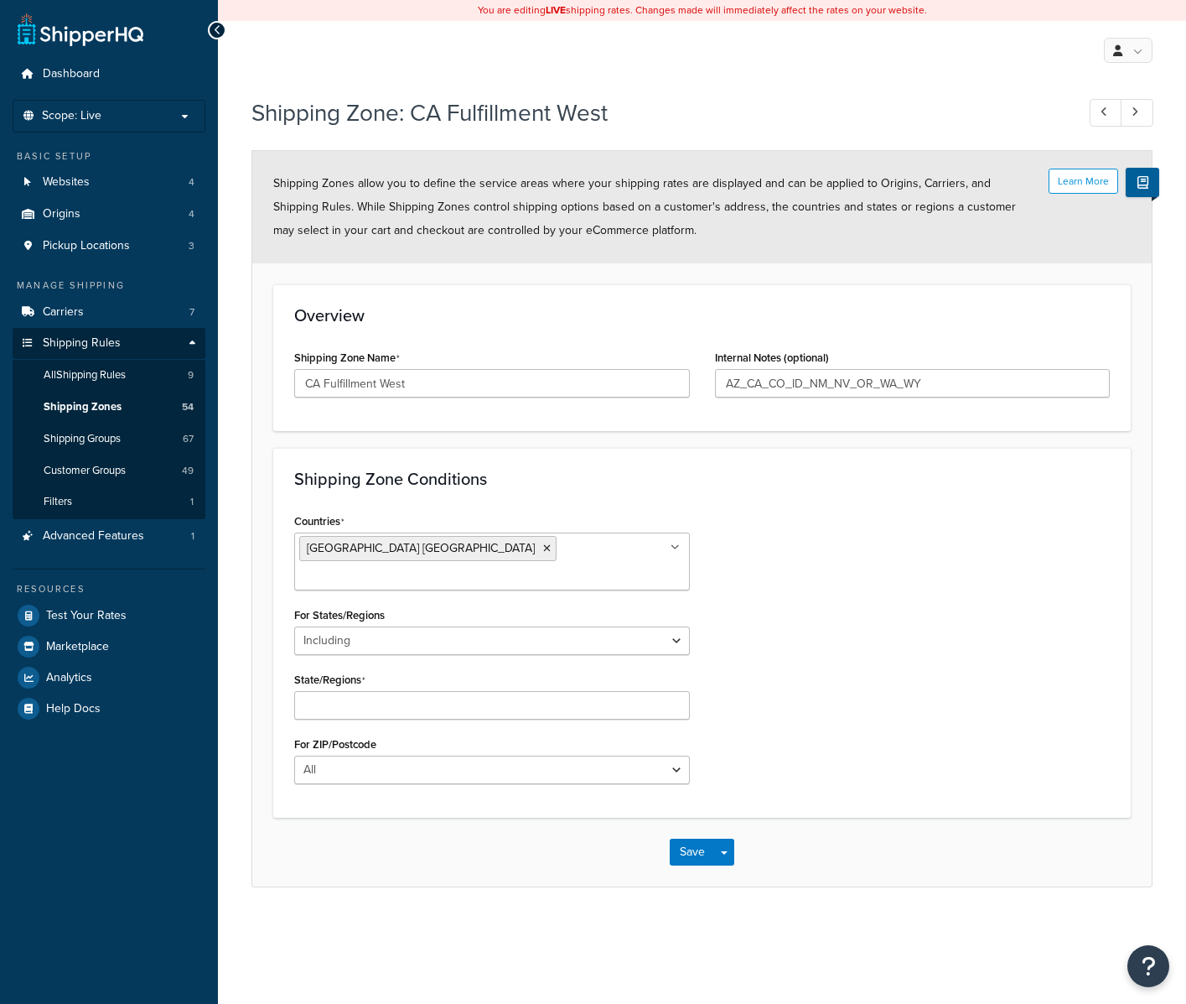
select select "including"
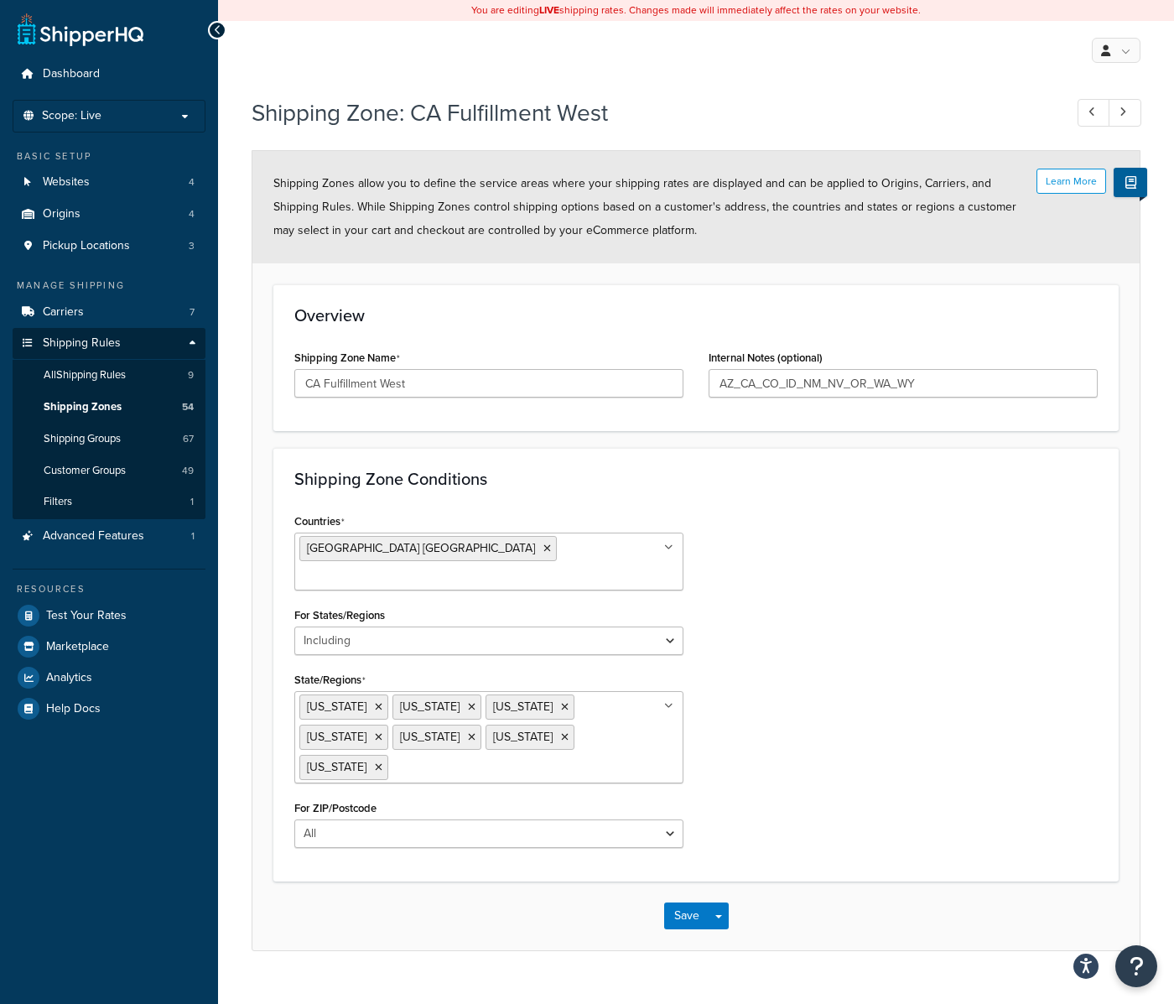
click at [589, 716] on ul "[US_STATE] [US_STATE] [US_STATE] [US_STATE] [US_STATE] [US_STATE] [US_STATE]" at bounding box center [488, 737] width 389 height 92
click at [721, 902] on button "Save Dropdown" at bounding box center [719, 915] width 20 height 27
click at [689, 902] on button "Save" at bounding box center [686, 915] width 45 height 27
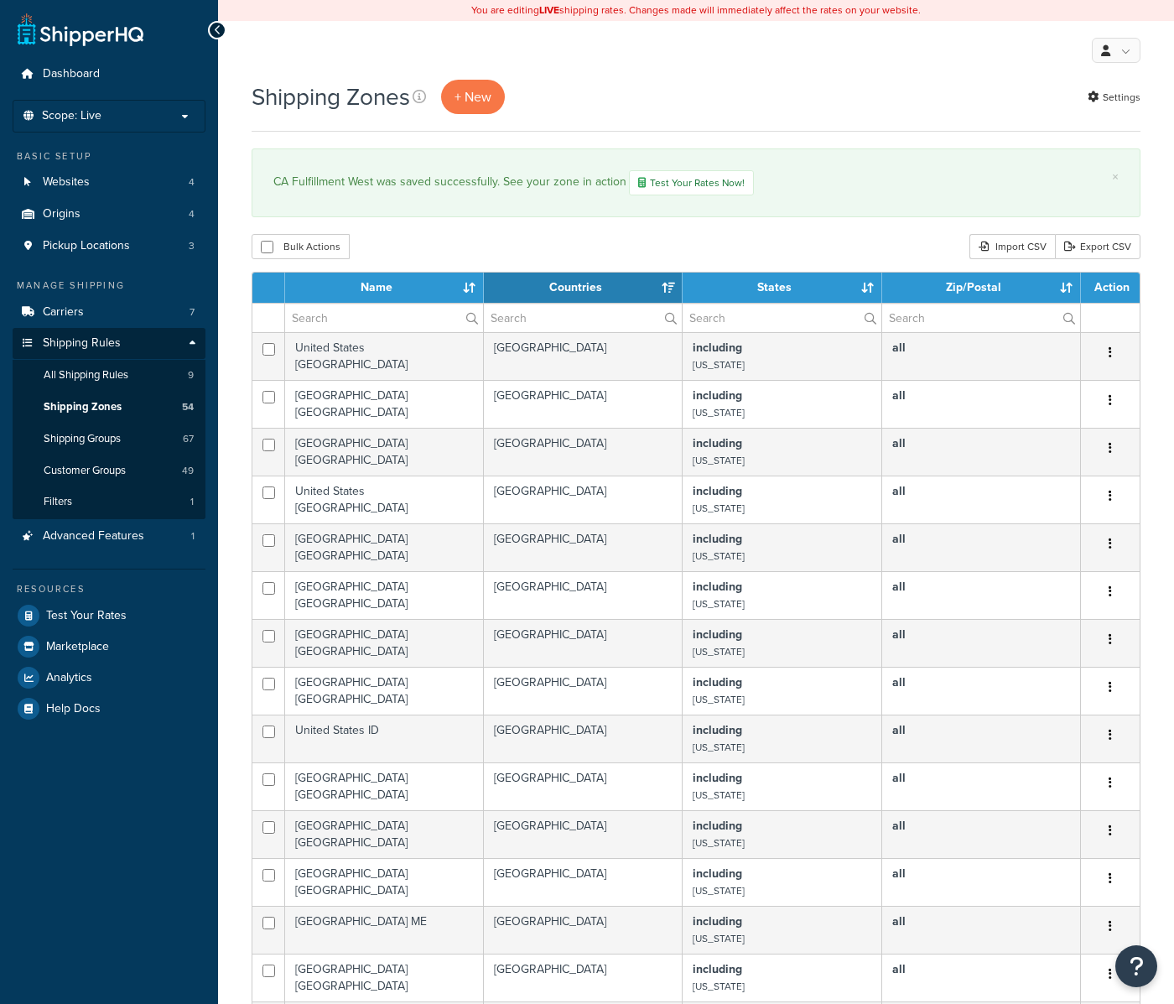
select select "15"
